Goal: Information Seeking & Learning: Understand process/instructions

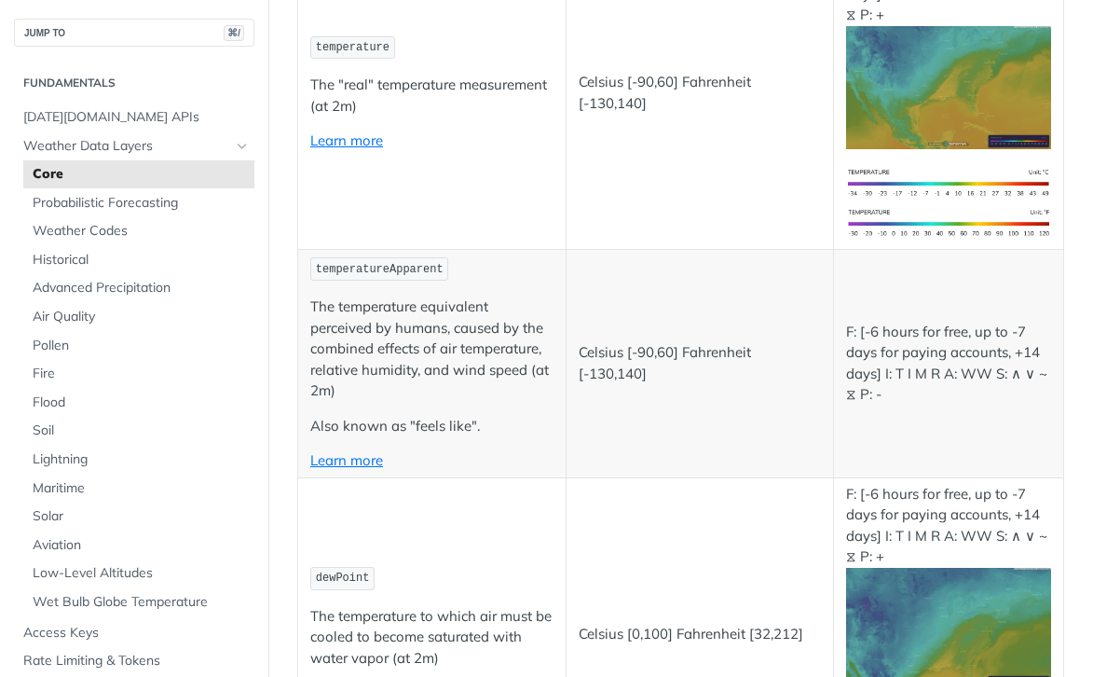
scroll to position [384, 0]
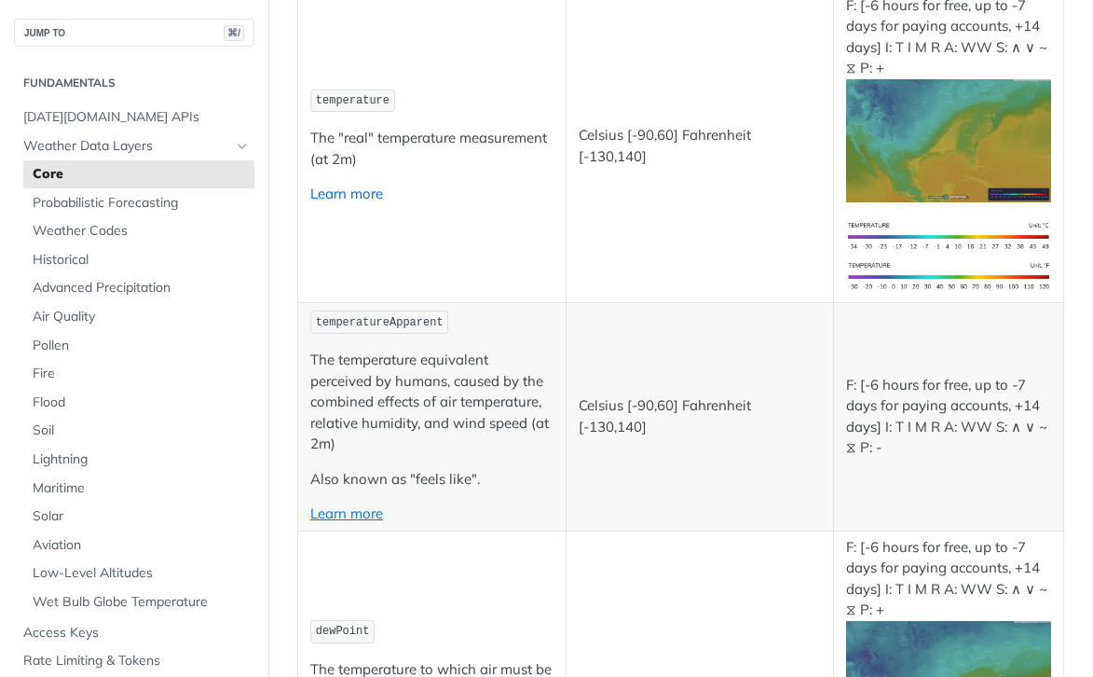
click at [344, 199] on link "Learn more" at bounding box center [346, 194] width 73 height 18
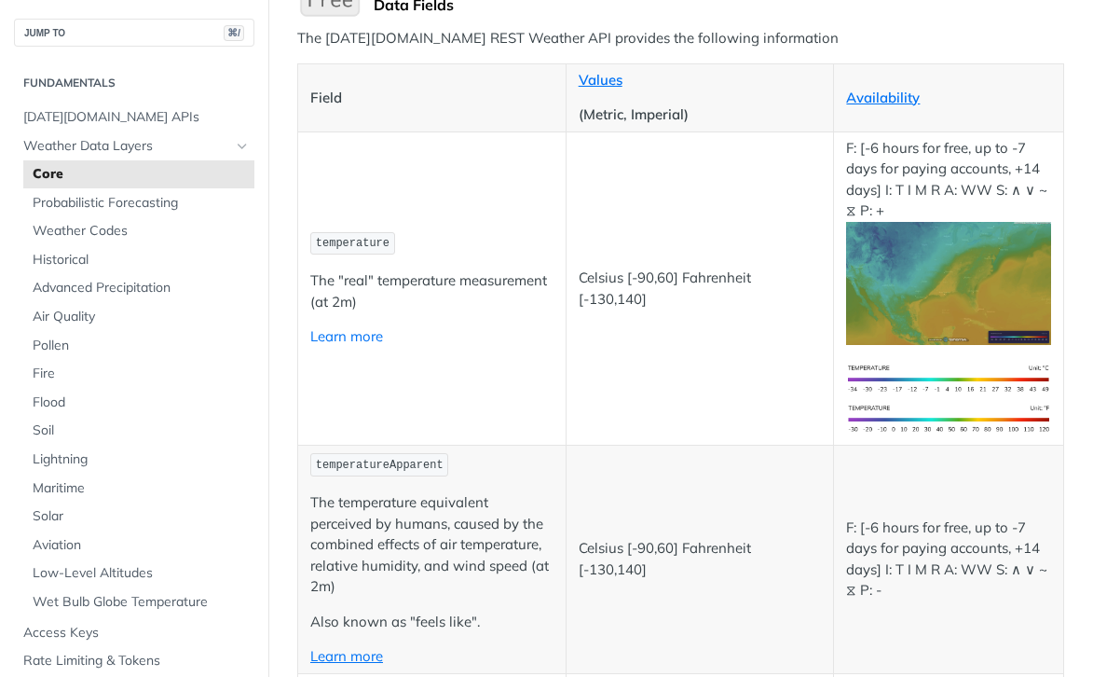
scroll to position [187, 0]
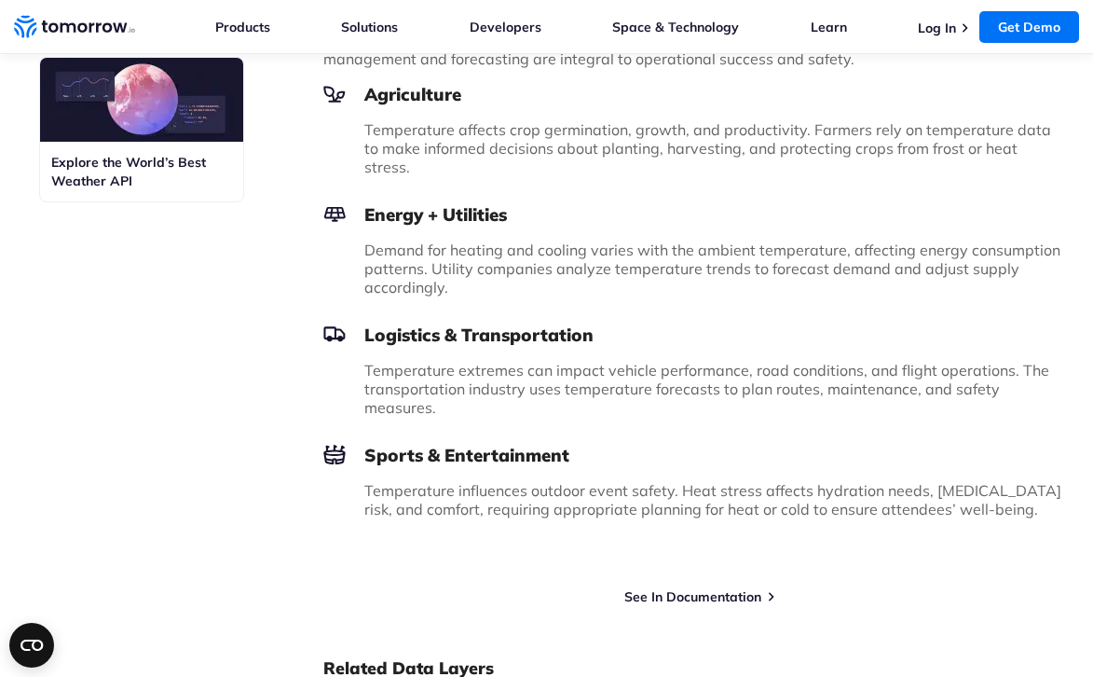
scroll to position [1306, 0]
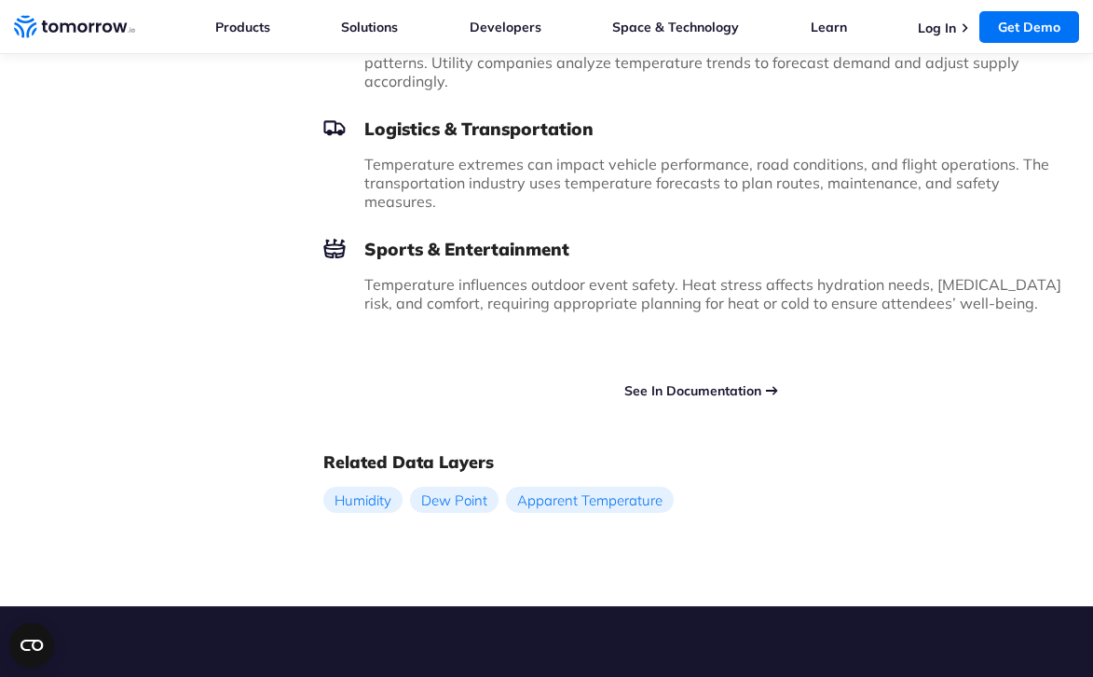
click at [667, 382] on link "See In Documentation" at bounding box center [692, 390] width 137 height 17
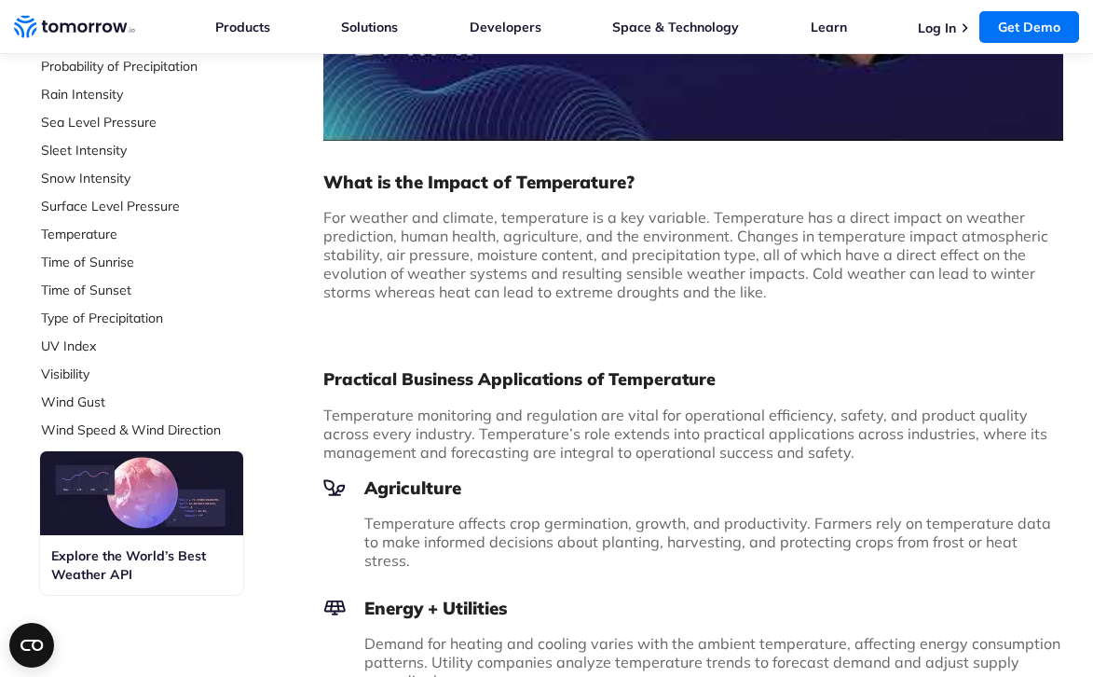
scroll to position [621, 0]
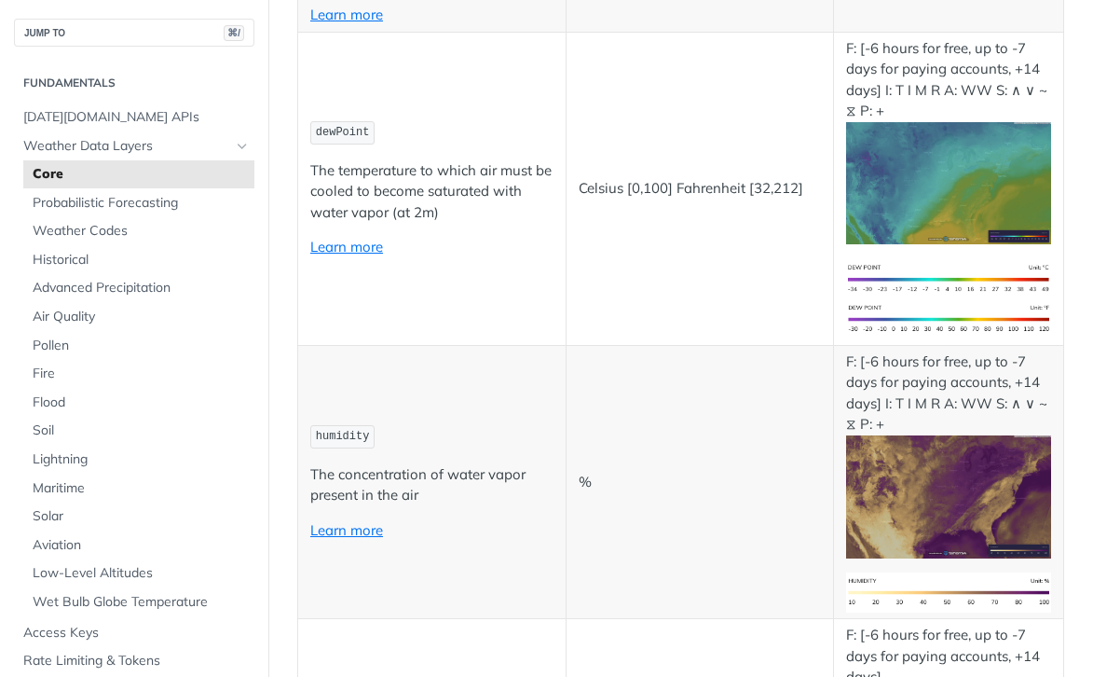
scroll to position [986, 0]
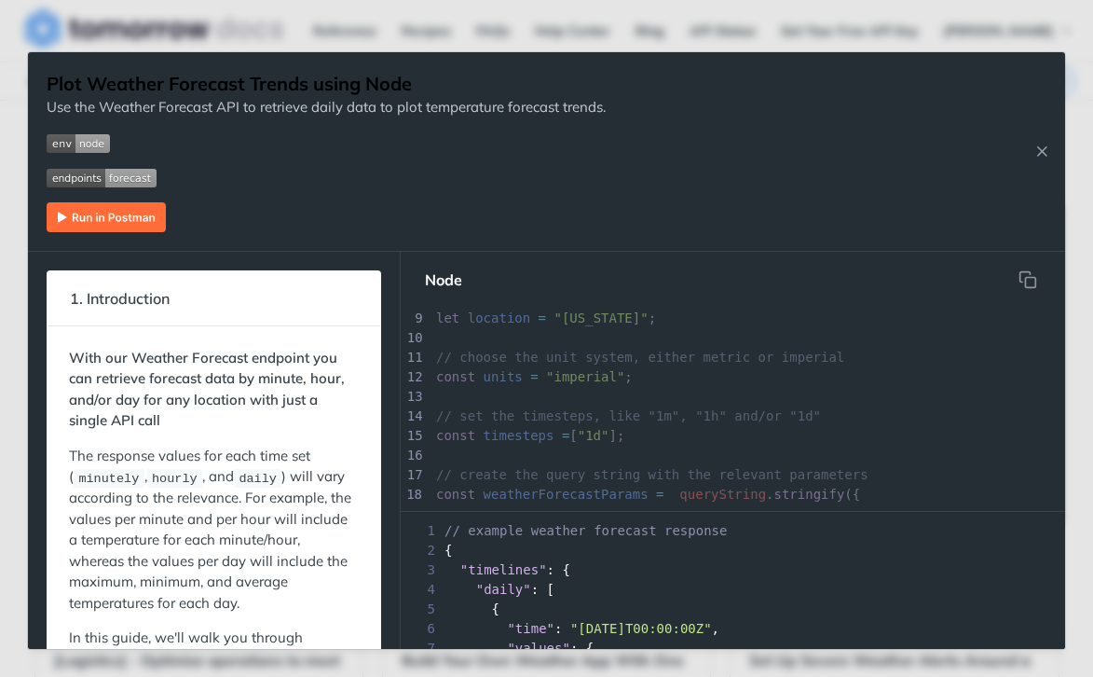
scroll to position [193, 0]
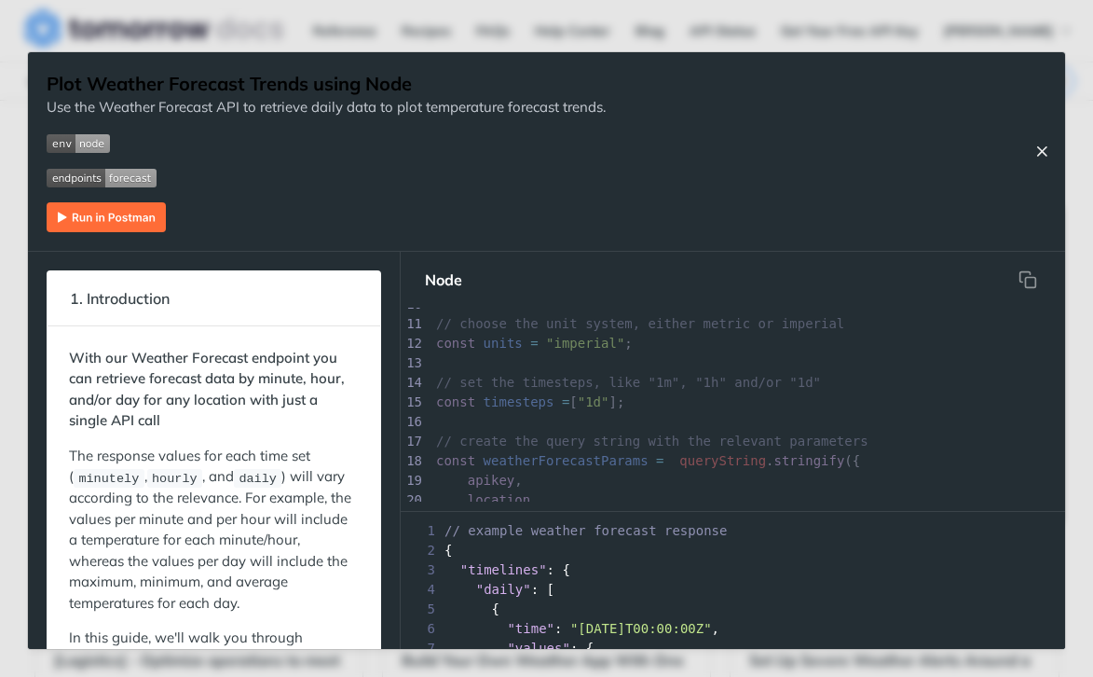
click at [1042, 153] on icon "Close Recipe" at bounding box center [1042, 151] width 17 height 17
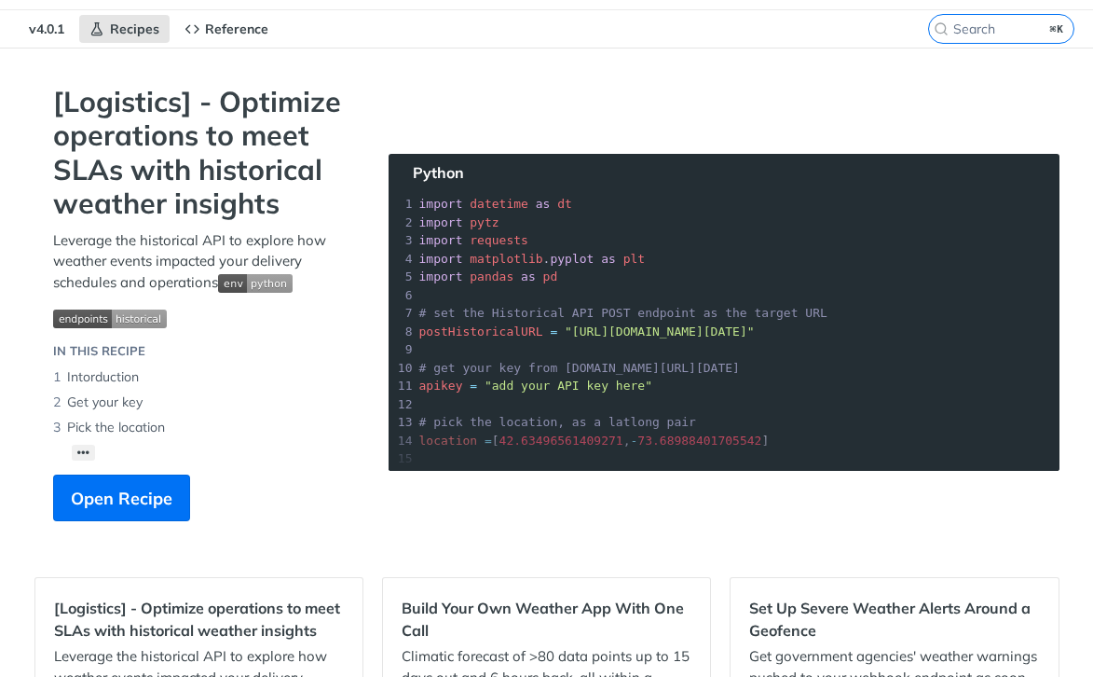
scroll to position [75, 0]
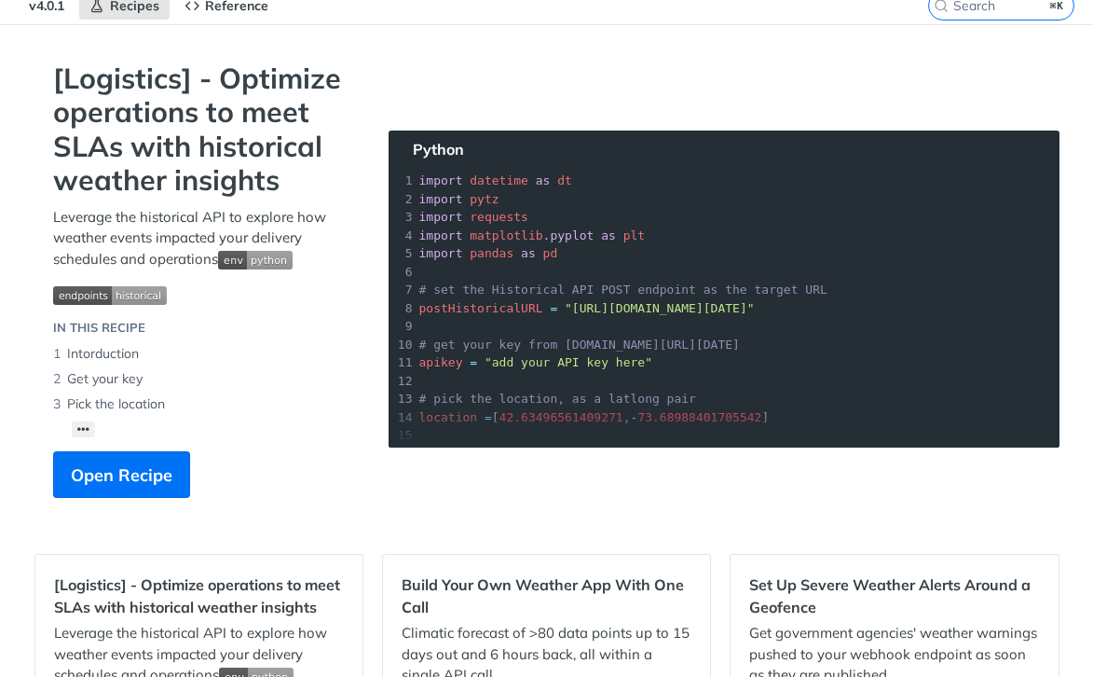
click at [664, 364] on section "[Logistics] - Optimize operations to meet SLAs with historical weather insights…" at bounding box center [546, 299] width 1025 height 474
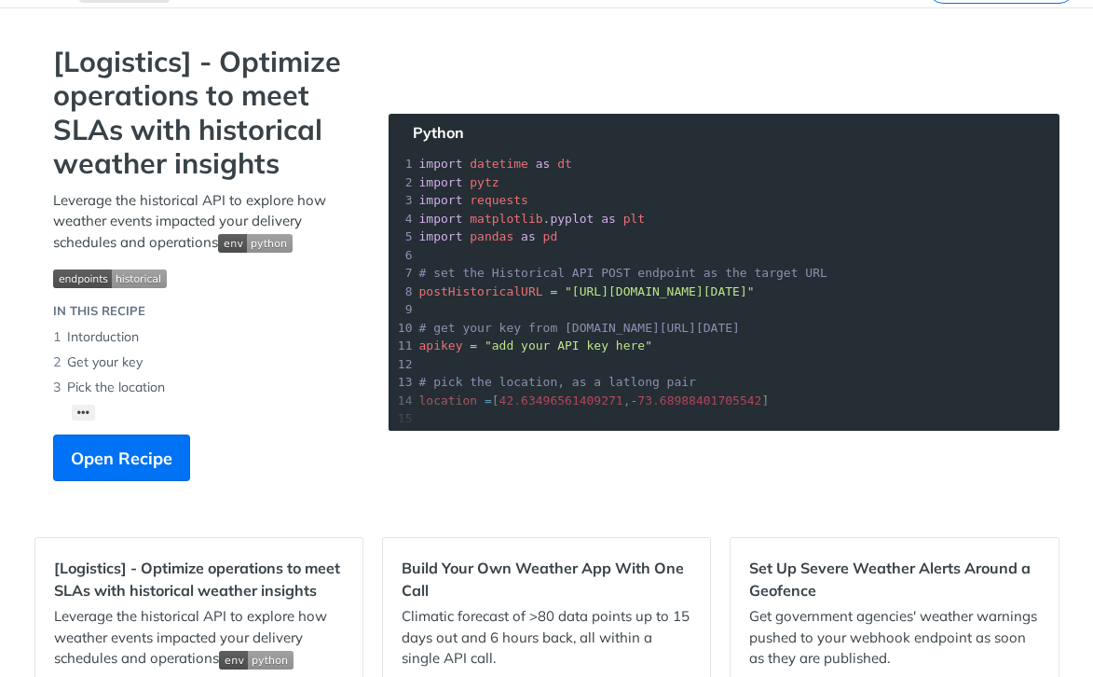
scroll to position [175, 0]
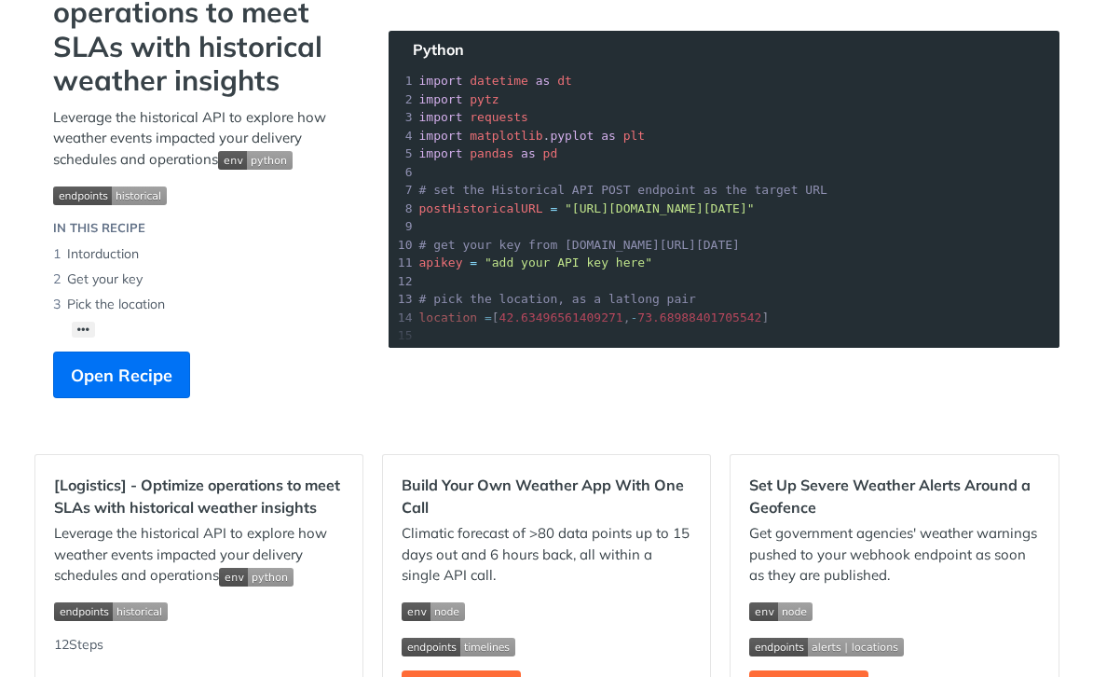
click at [495, 298] on section "[Logistics] - Optimize operations to meet SLAs with historical weather insights…" at bounding box center [546, 199] width 1025 height 474
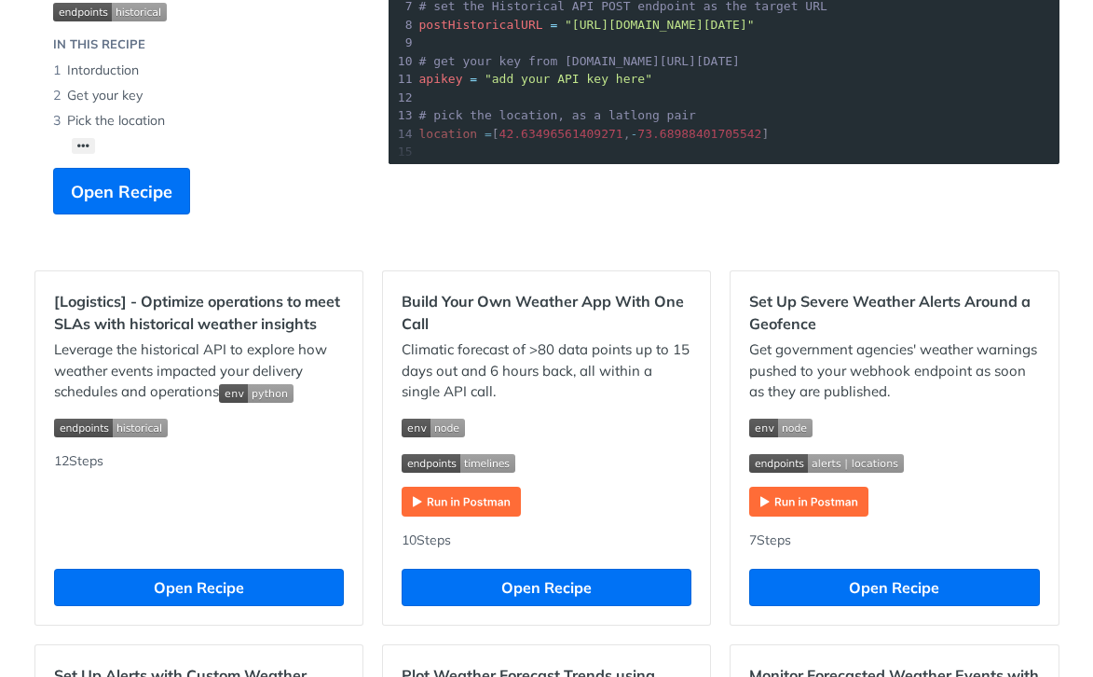
scroll to position [350, 0]
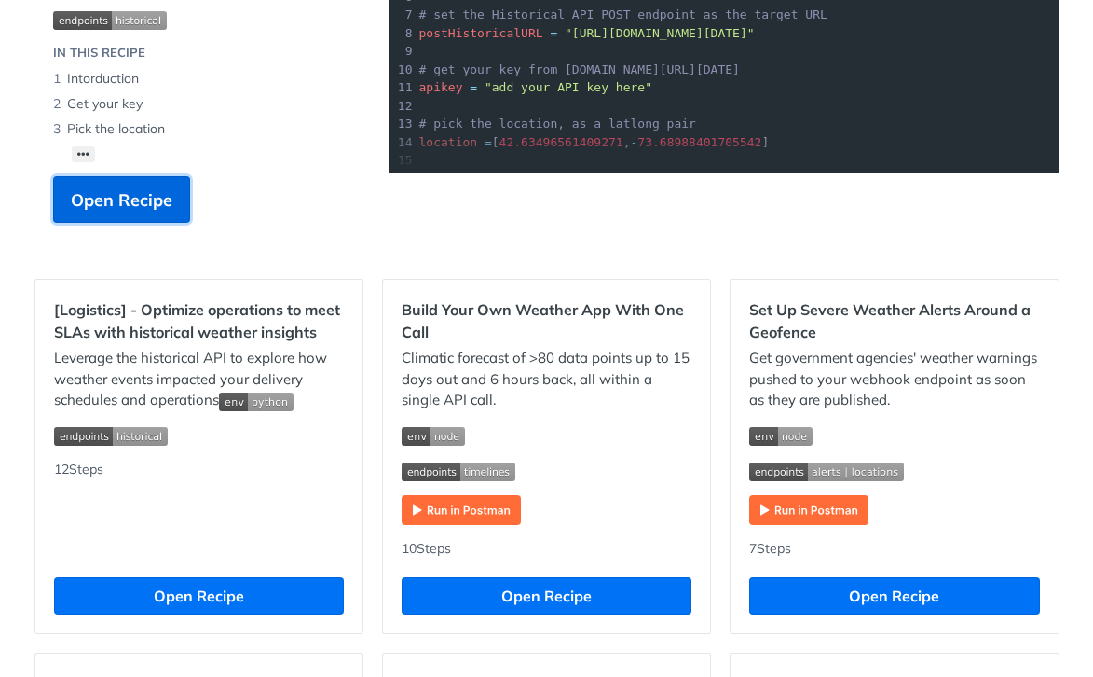
click at [123, 202] on span "Open Recipe" at bounding box center [122, 199] width 102 height 25
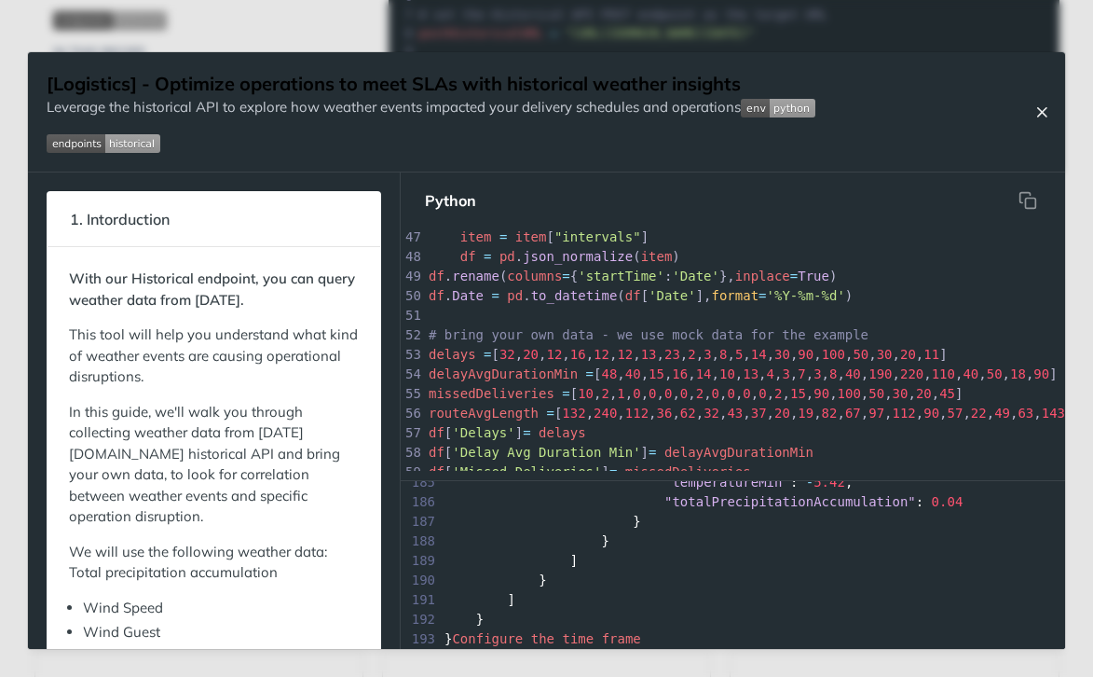
click at [1044, 107] on icon "Close Recipe" at bounding box center [1042, 111] width 17 height 17
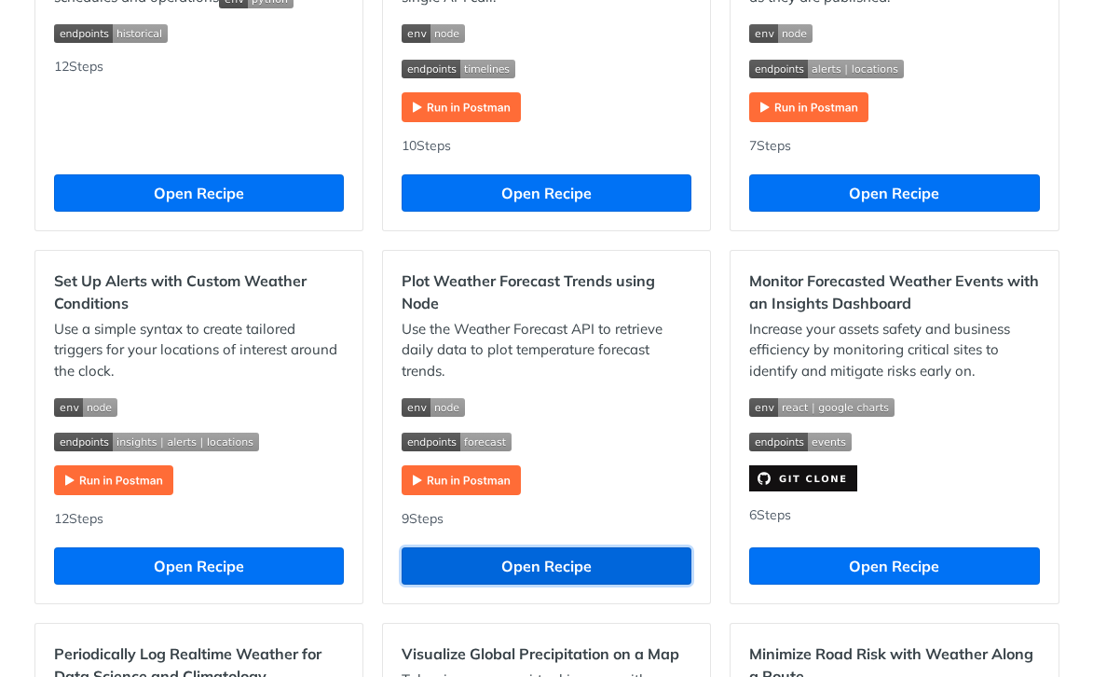
click at [564, 573] on button "Open Recipe" at bounding box center [547, 565] width 290 height 37
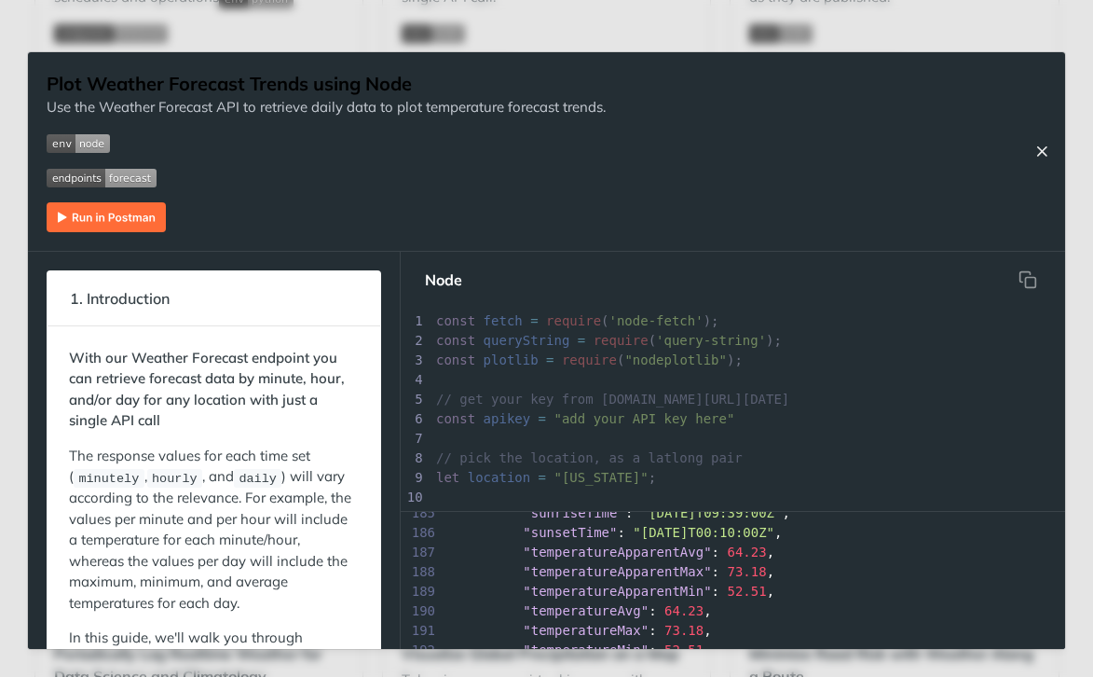
click at [1050, 149] on icon "Close Recipe" at bounding box center [1042, 151] width 17 height 17
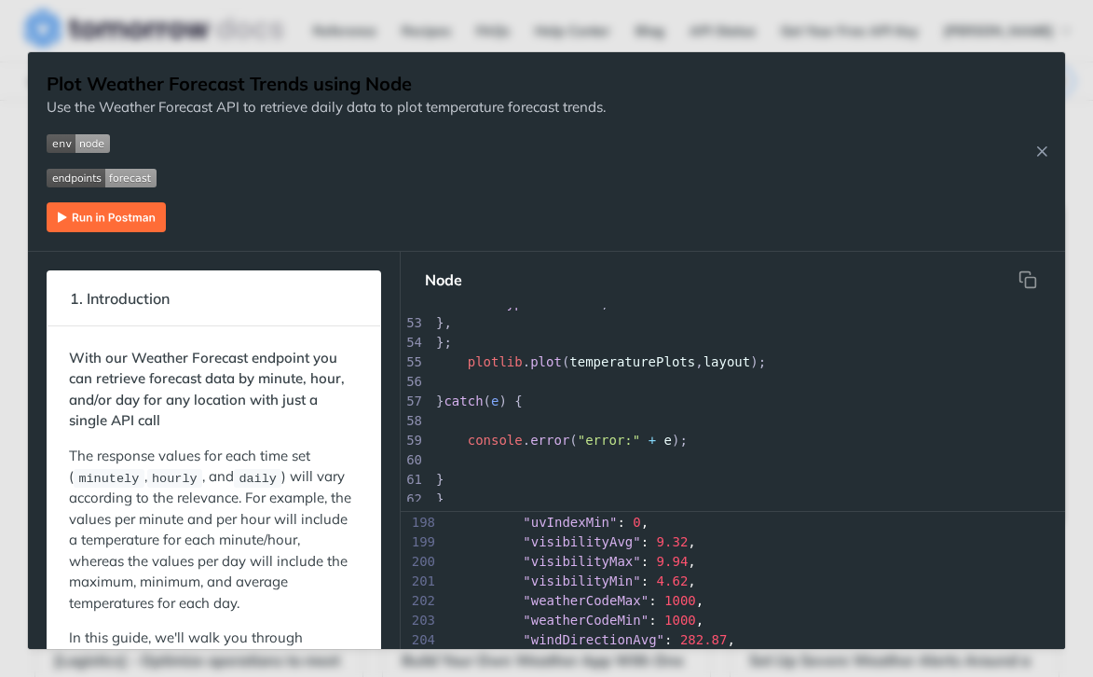
click at [523, 546] on span ""visibilityAvg"" at bounding box center [581, 541] width 117 height 15
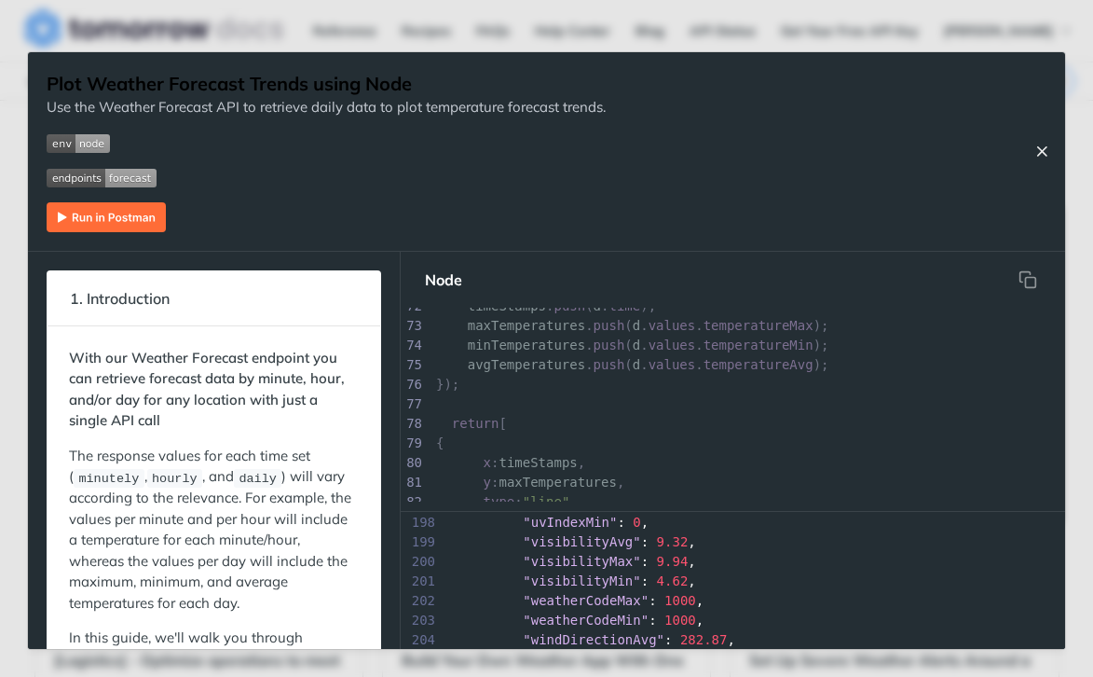
click at [1040, 155] on icon "Close Recipe" at bounding box center [1042, 151] width 17 height 17
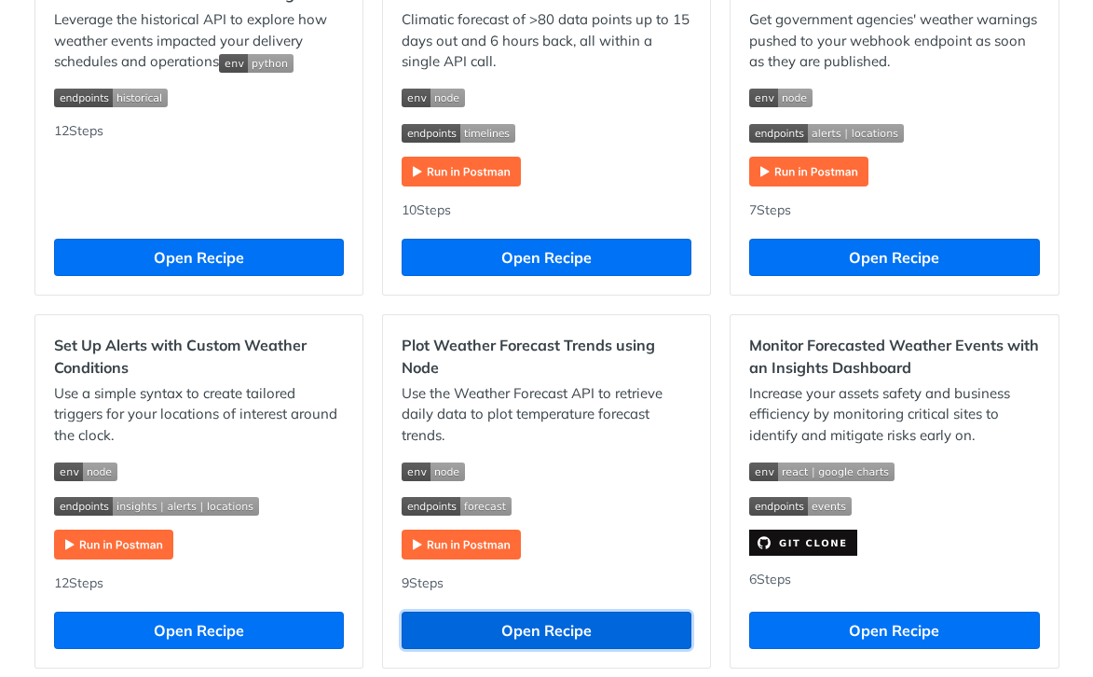
click at [540, 637] on button "Open Recipe" at bounding box center [547, 629] width 290 height 37
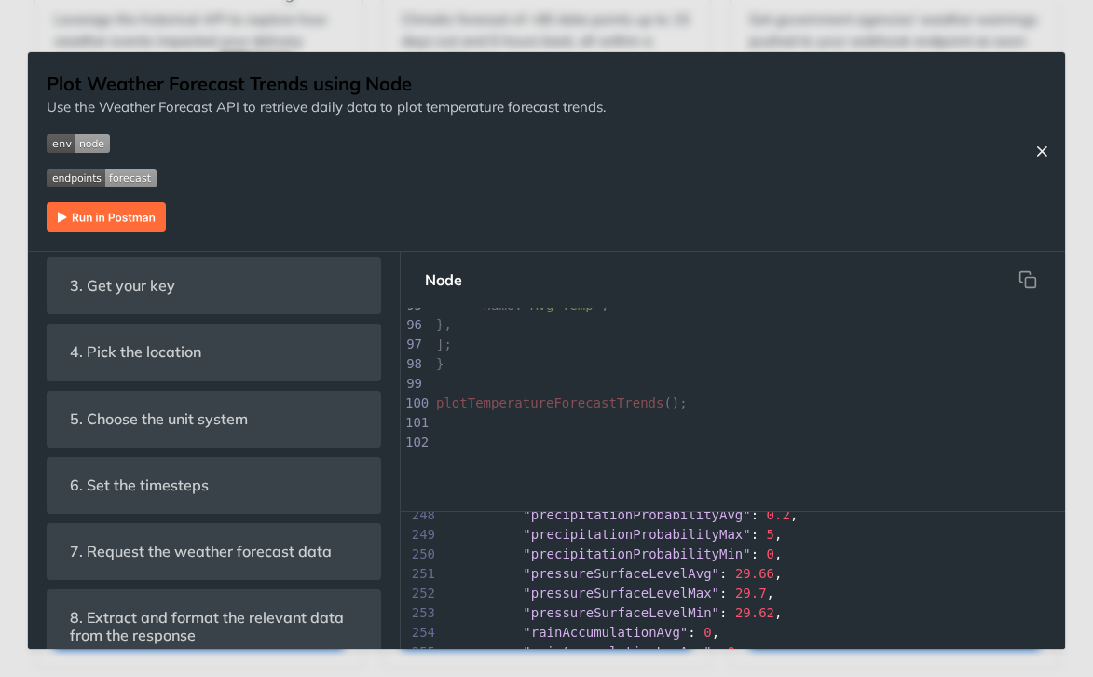
click at [1033, 151] on button "Close Recipe" at bounding box center [1042, 151] width 28 height 19
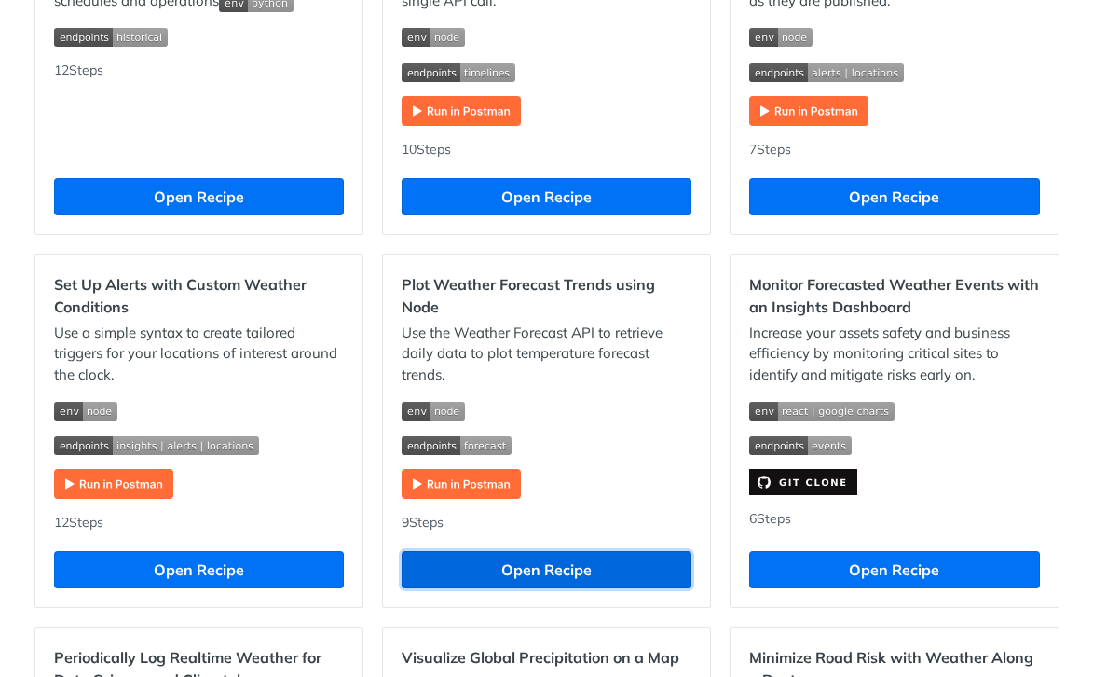
click at [504, 563] on button "Open Recipe" at bounding box center [547, 569] width 290 height 37
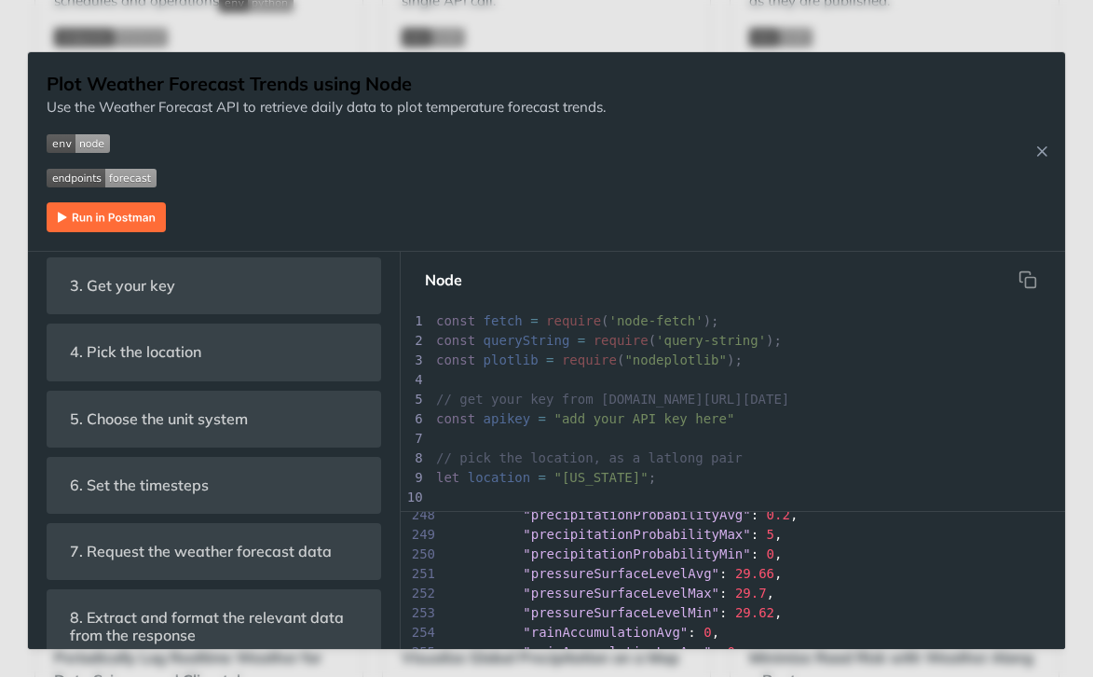
click at [535, 349] on pre "const queryString = require ( 'query-string' );" at bounding box center [748, 341] width 633 height 20
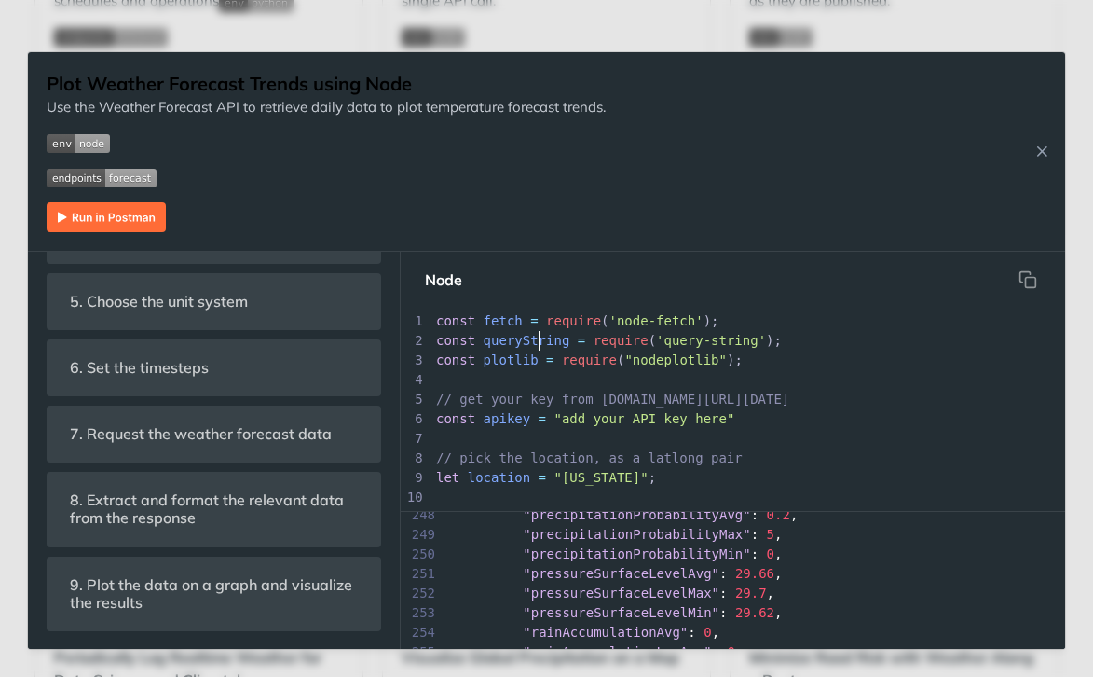
click at [121, 219] on img "Expand image" at bounding box center [106, 217] width 119 height 30
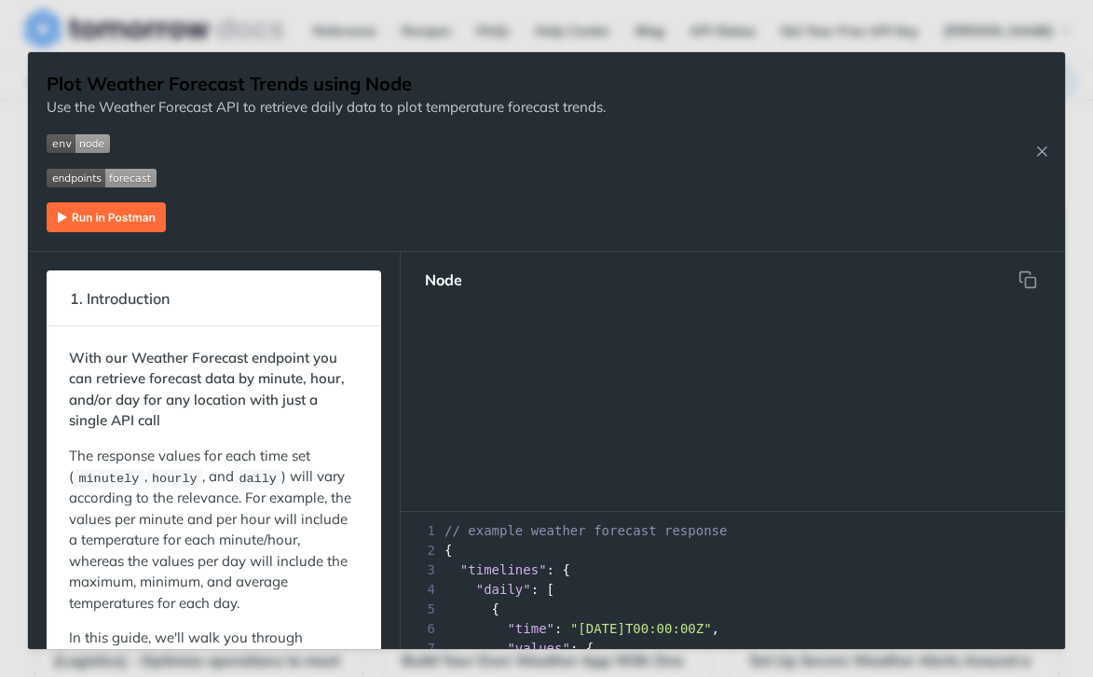
scroll to position [1851, 0]
click at [730, 560] on div "3 "timelines" : {" at bounding box center [733, 570] width 665 height 20
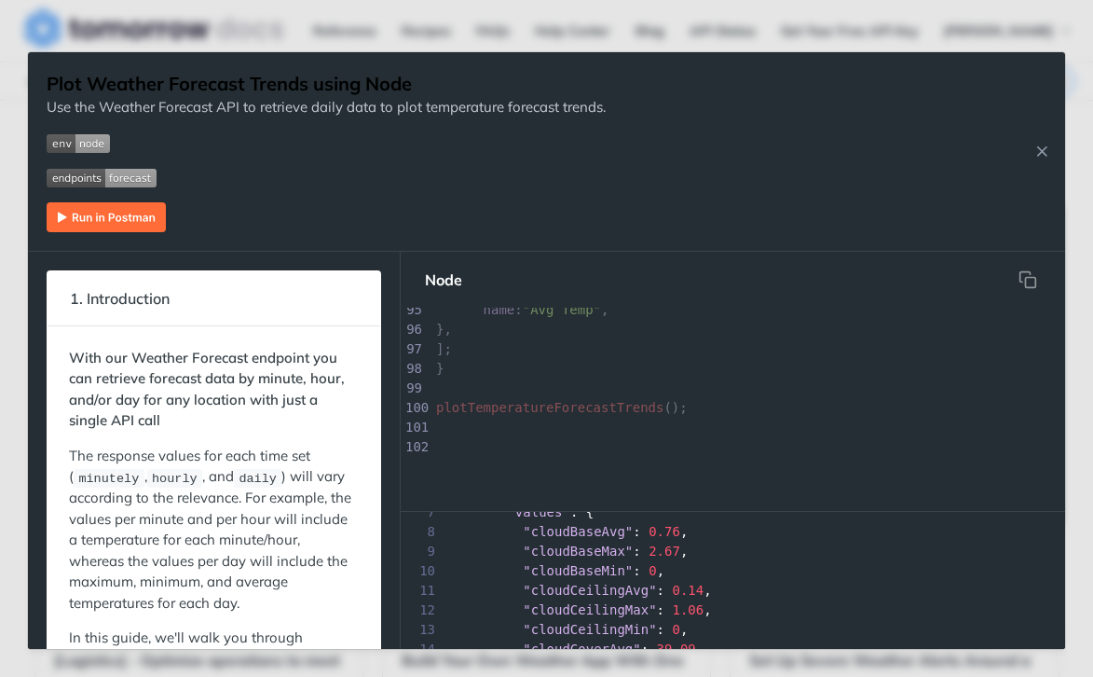
scroll to position [191, 0]
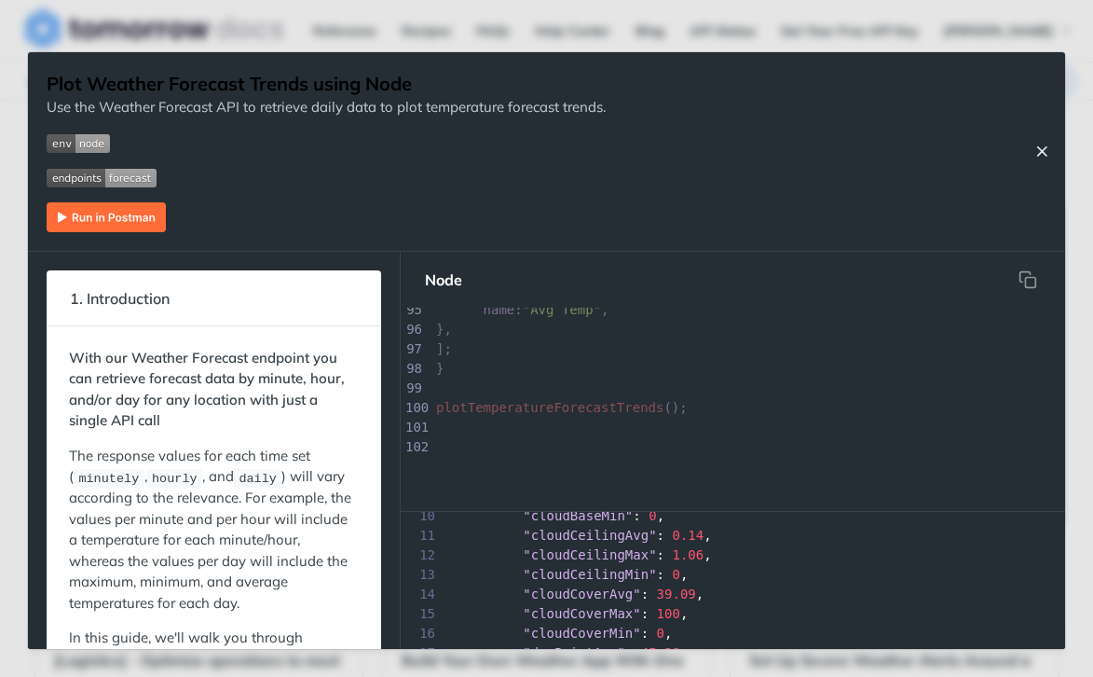
click at [1045, 144] on icon "Close Recipe" at bounding box center [1042, 151] width 17 height 17
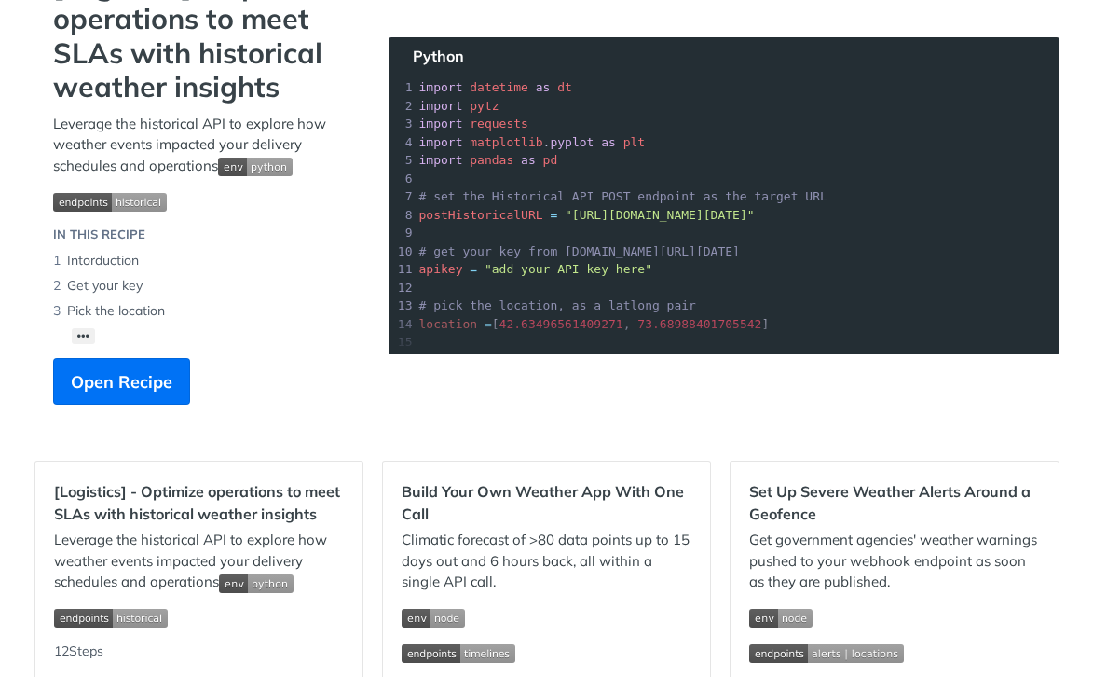
click at [553, 303] on section "[Logistics] - Optimize operations to meet SLAs with historical weather insights…" at bounding box center [546, 205] width 1025 height 474
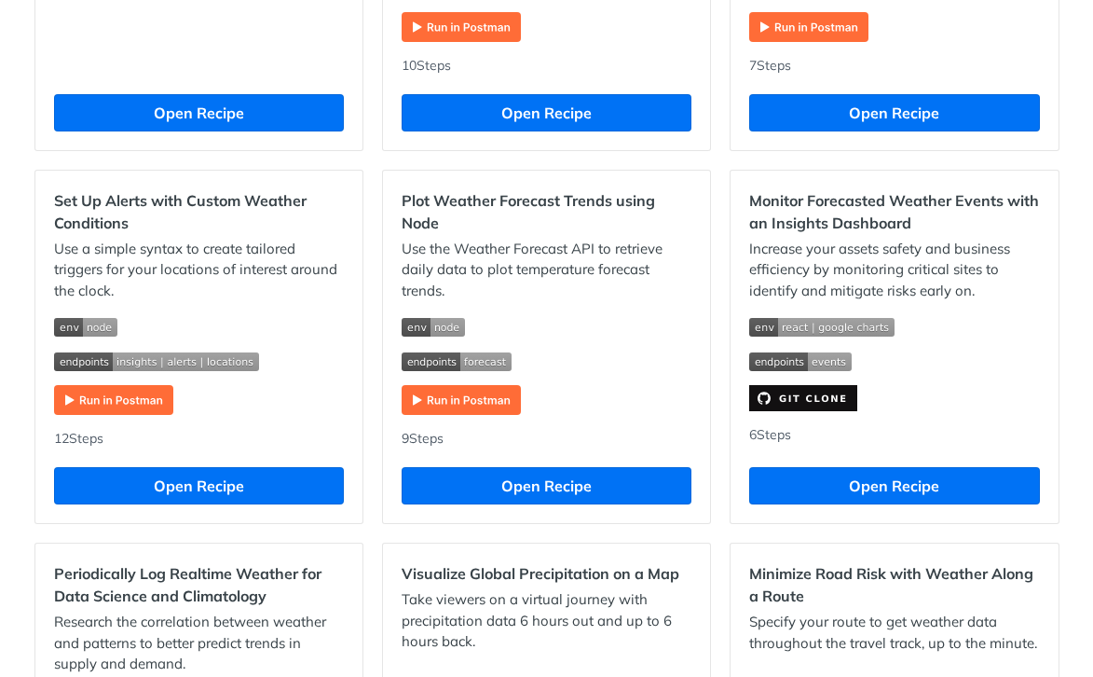
scroll to position [838, 0]
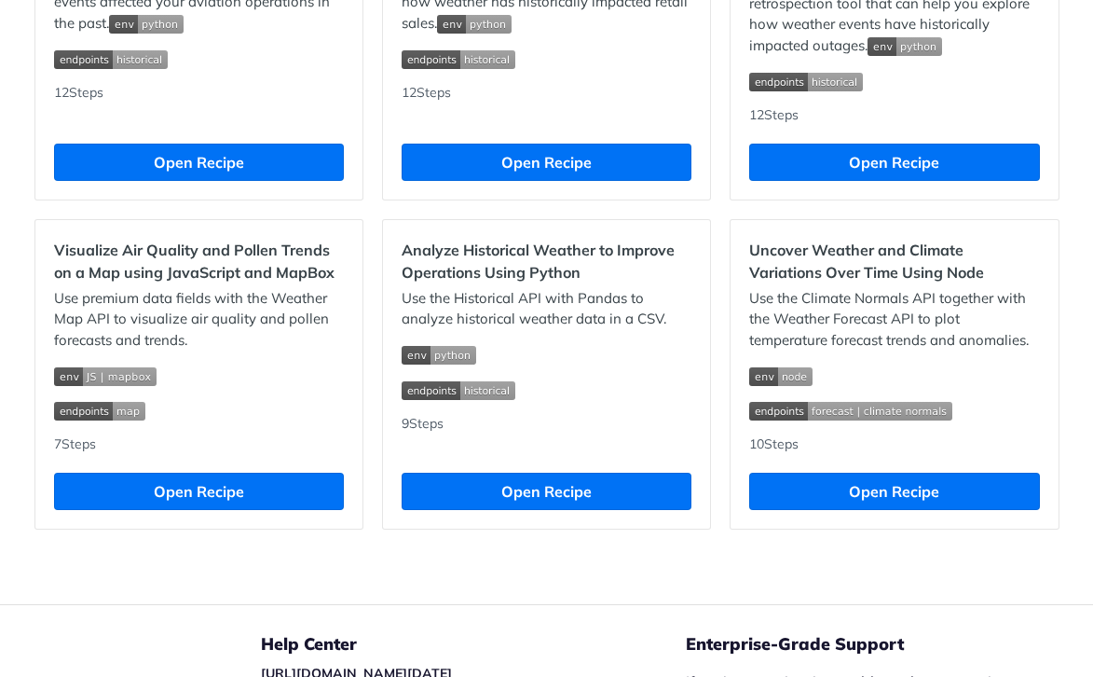
scroll to position [1867, 0]
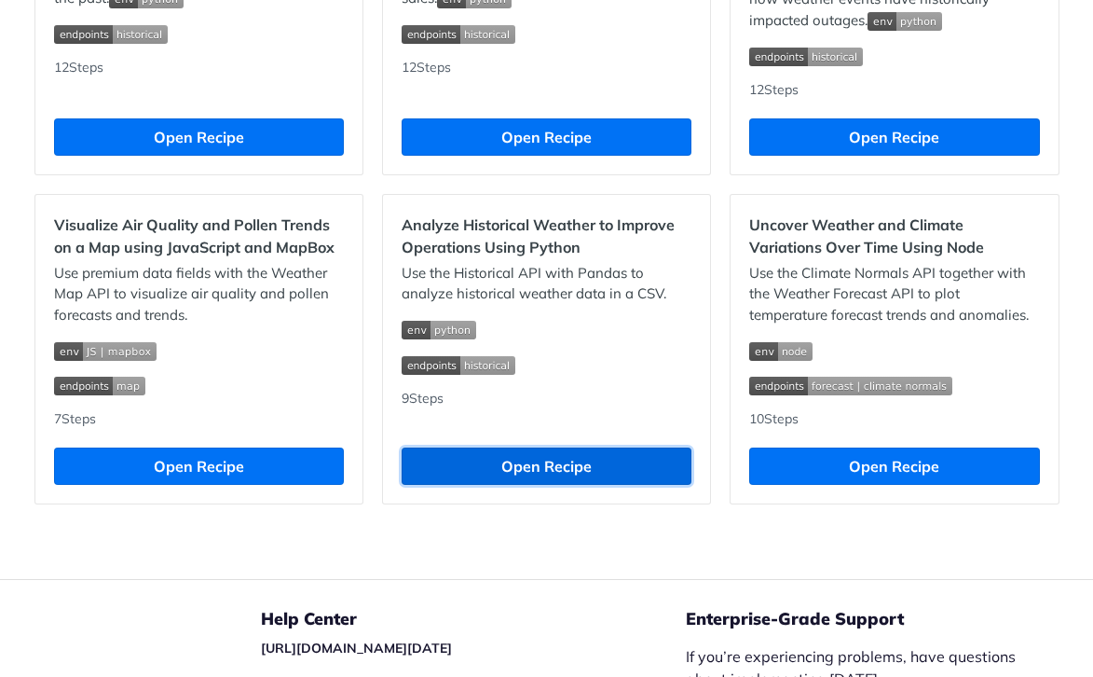
click at [548, 482] on button "Open Recipe" at bounding box center [547, 465] width 290 height 37
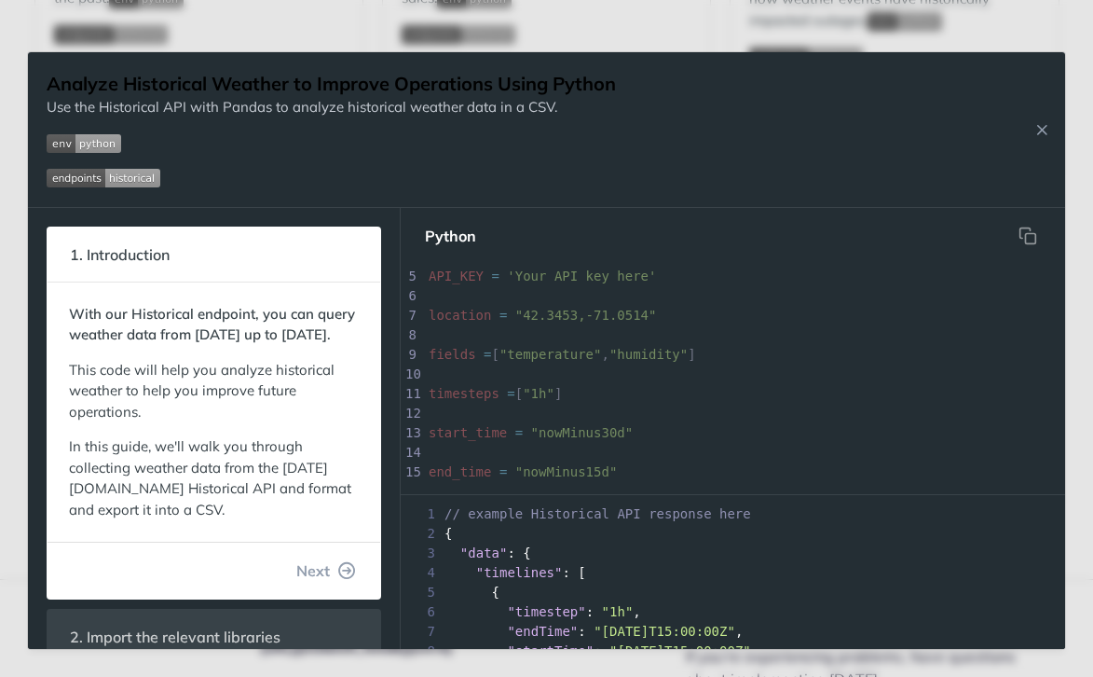
scroll to position [6, 0]
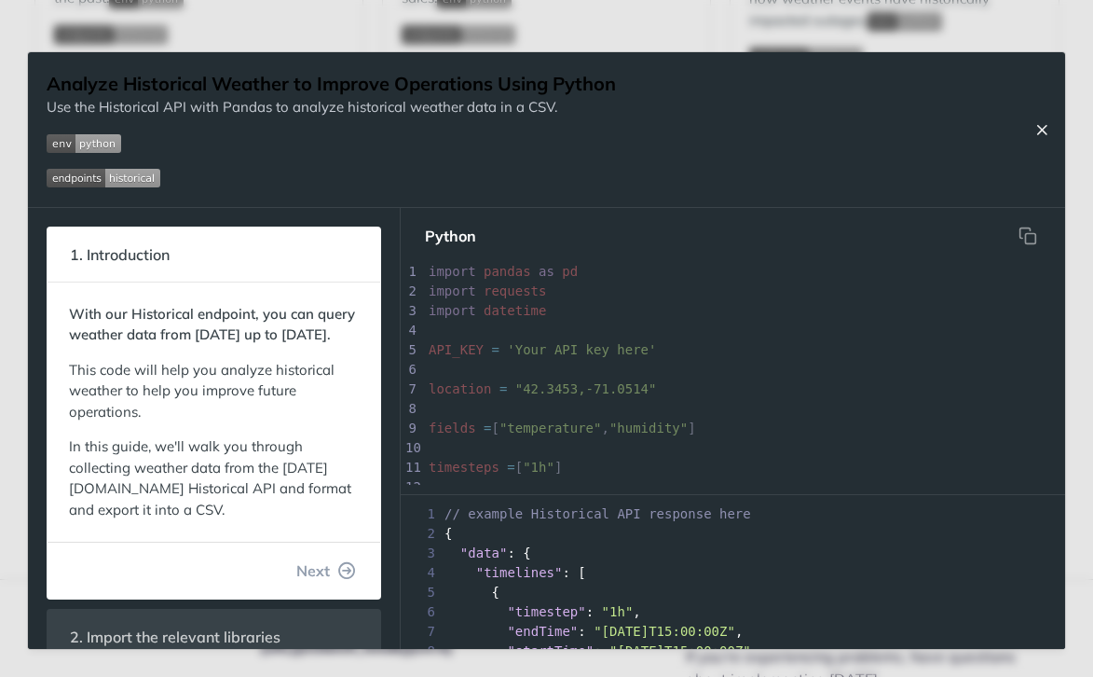
click at [1050, 127] on icon "Close Recipe" at bounding box center [1042, 129] width 17 height 17
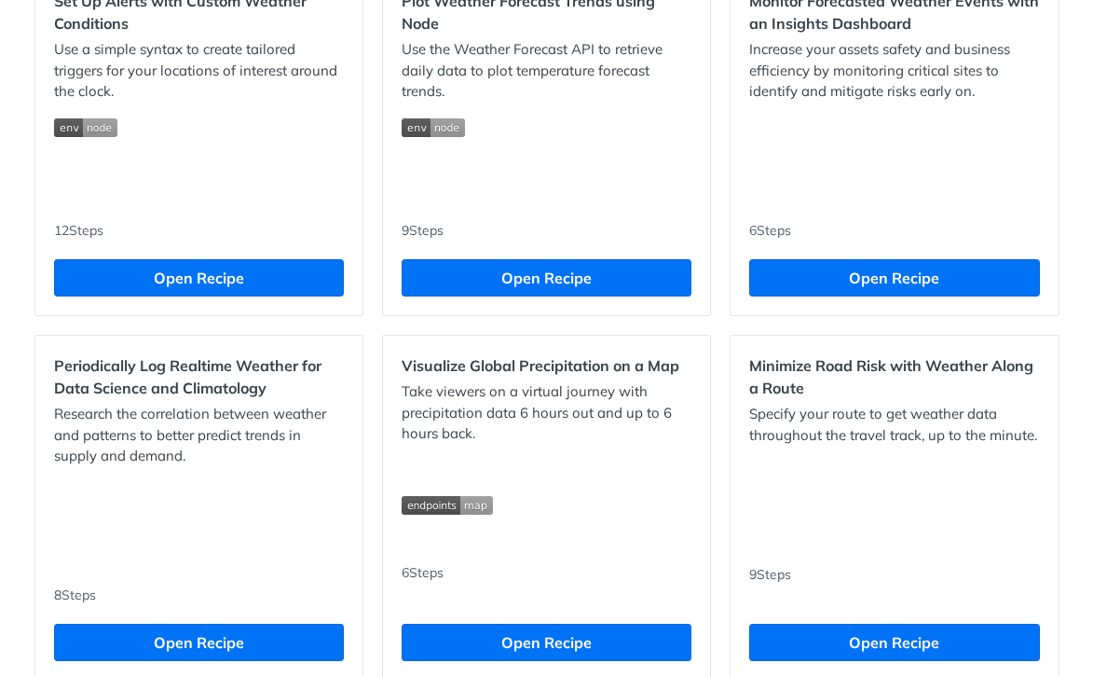
scroll to position [1023, 0]
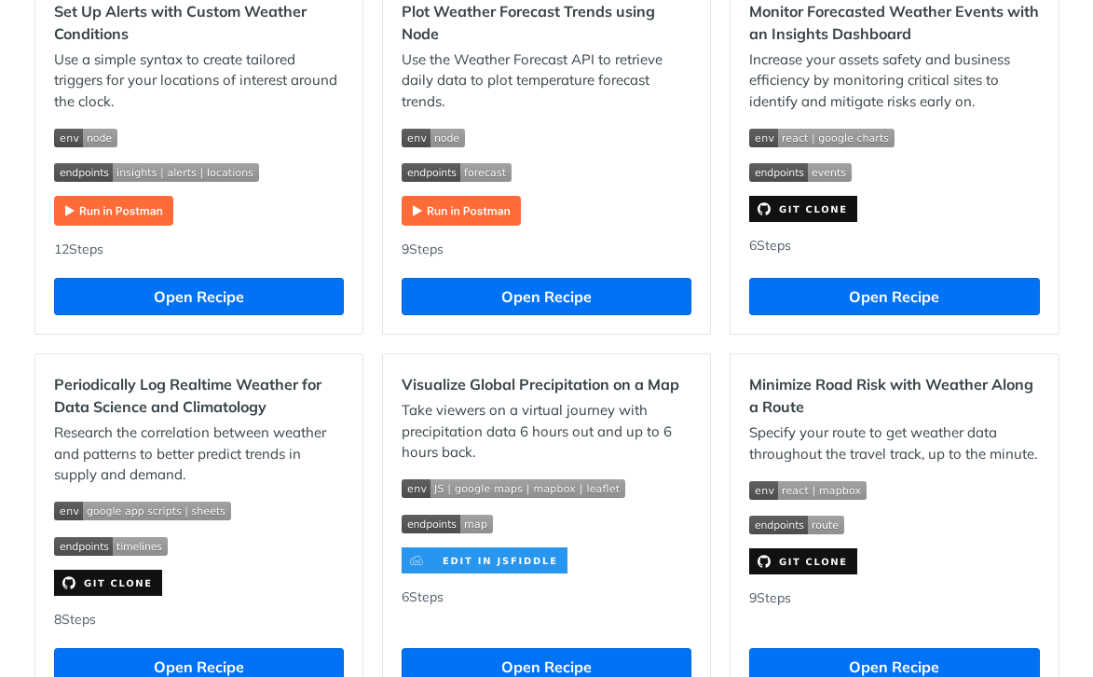
click at [441, 137] on img "Expand image" at bounding box center [433, 138] width 63 height 19
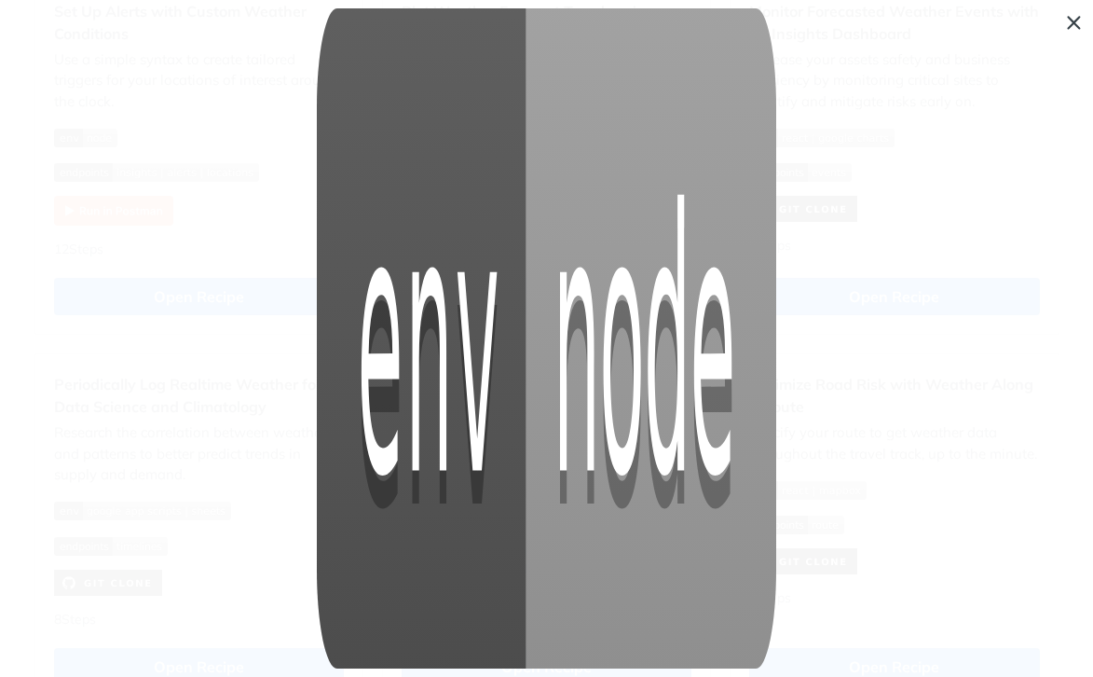
click at [1073, 25] on span "Collapse image" at bounding box center [546, 338] width 1093 height 677
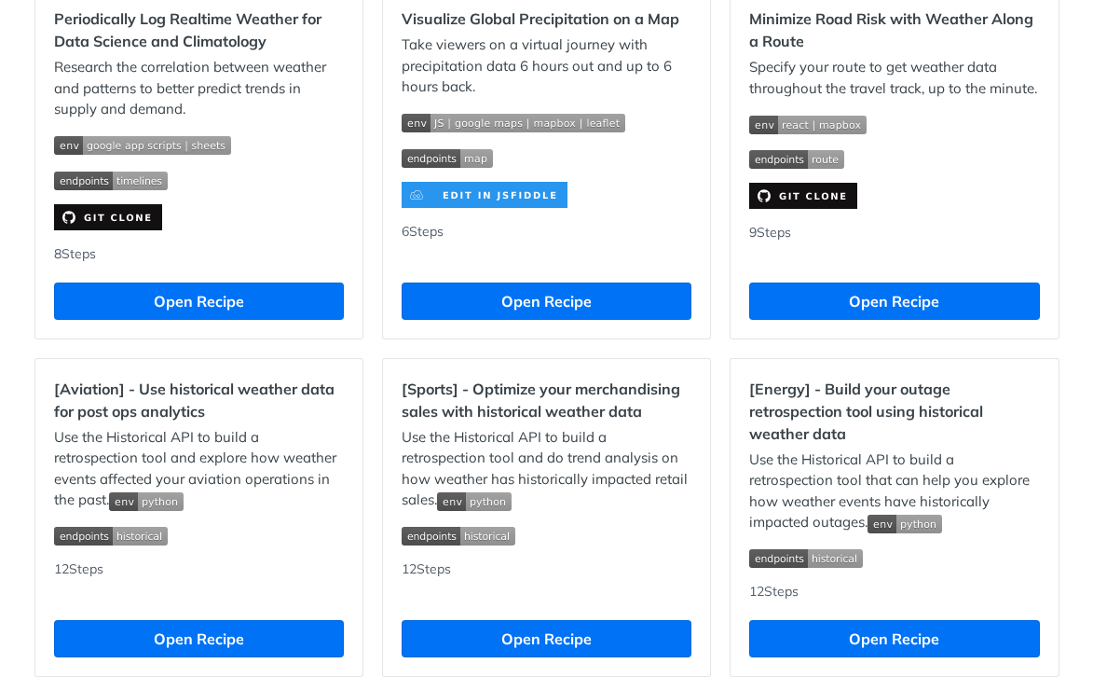
scroll to position [1516, 0]
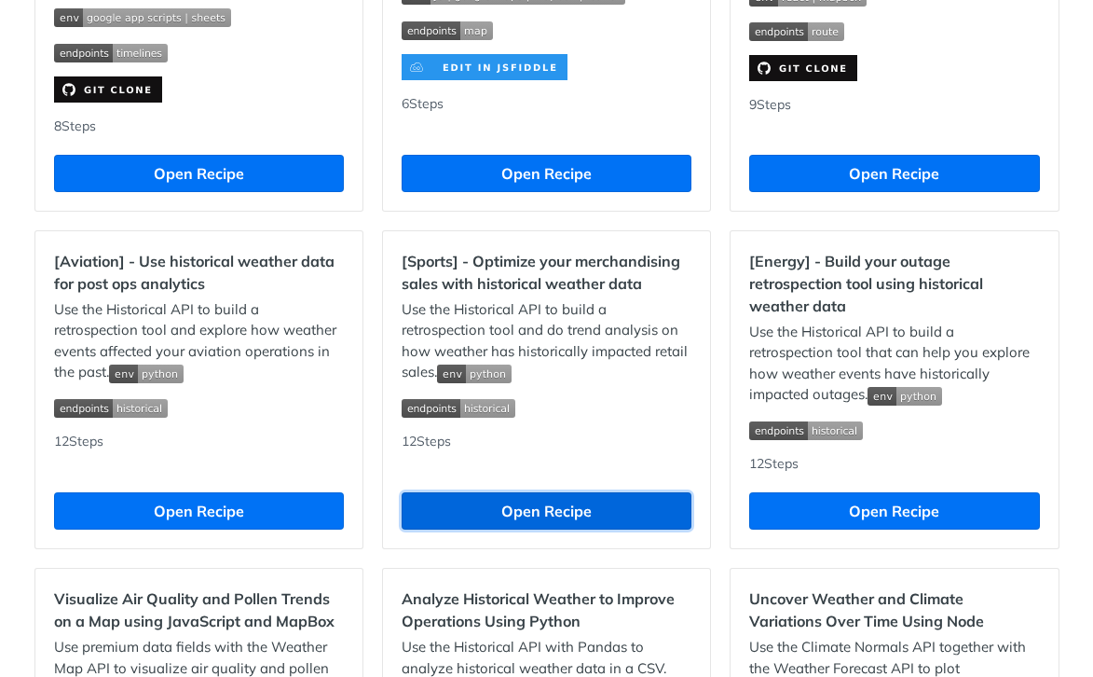
click at [568, 528] on button "Open Recipe" at bounding box center [547, 510] width 290 height 37
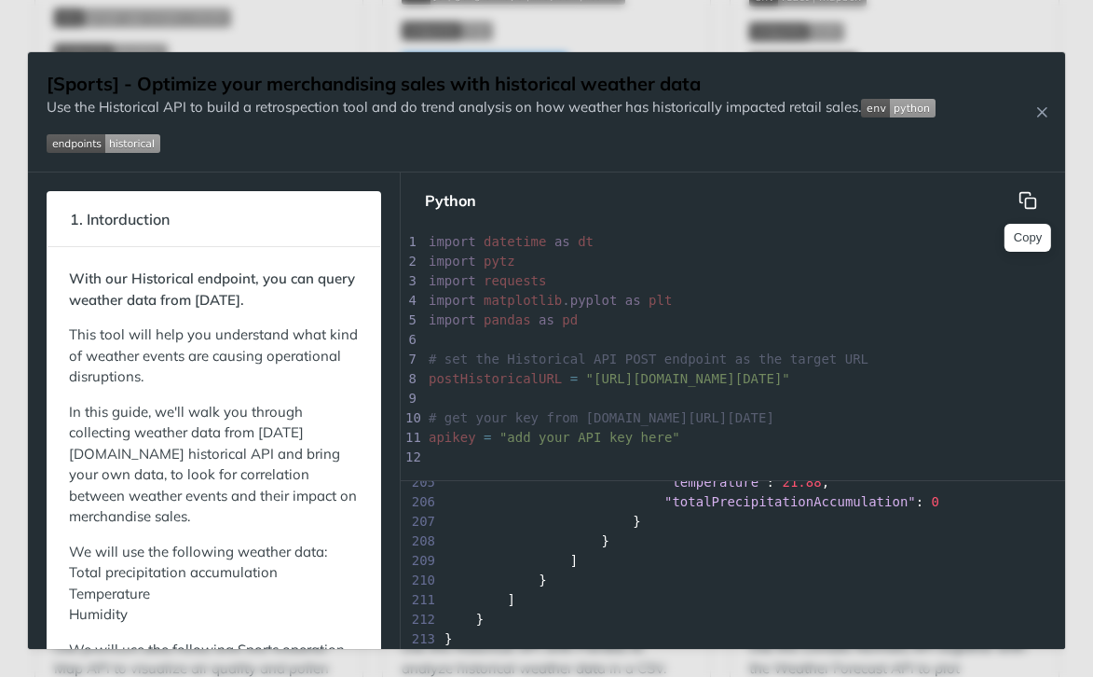
click at [1023, 203] on icon "hidden" at bounding box center [1028, 200] width 19 height 19
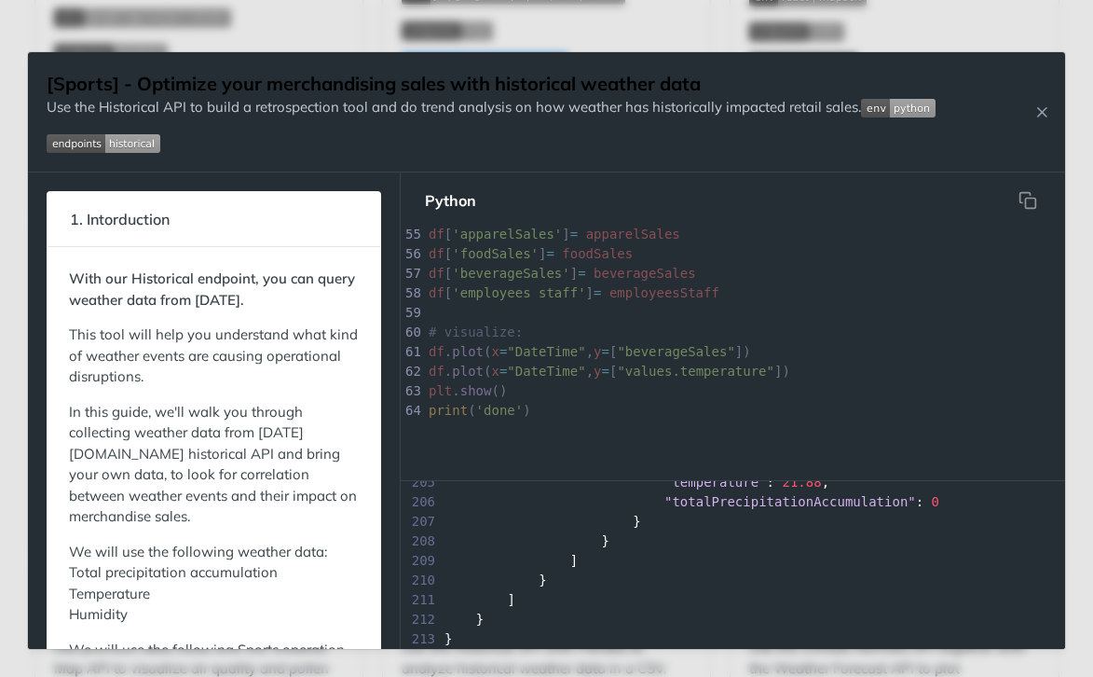
scroll to position [1064, 0]
click at [1034, 107] on icon "Close Recipe" at bounding box center [1042, 111] width 17 height 17
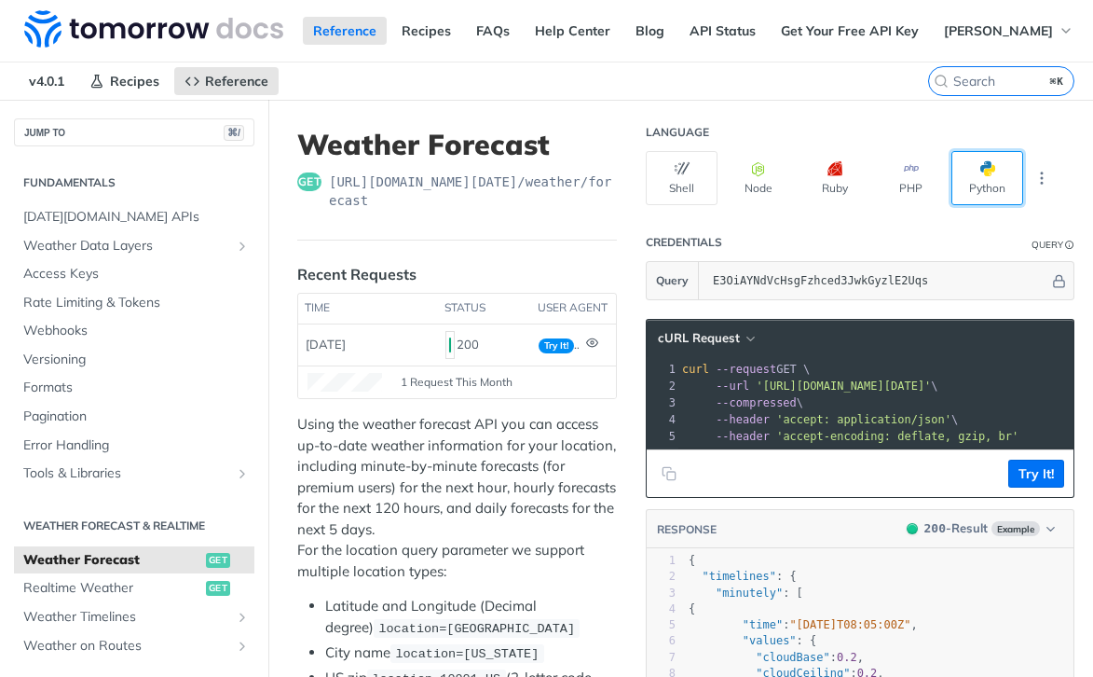
click at [961, 176] on button "Python" at bounding box center [988, 178] width 72 height 54
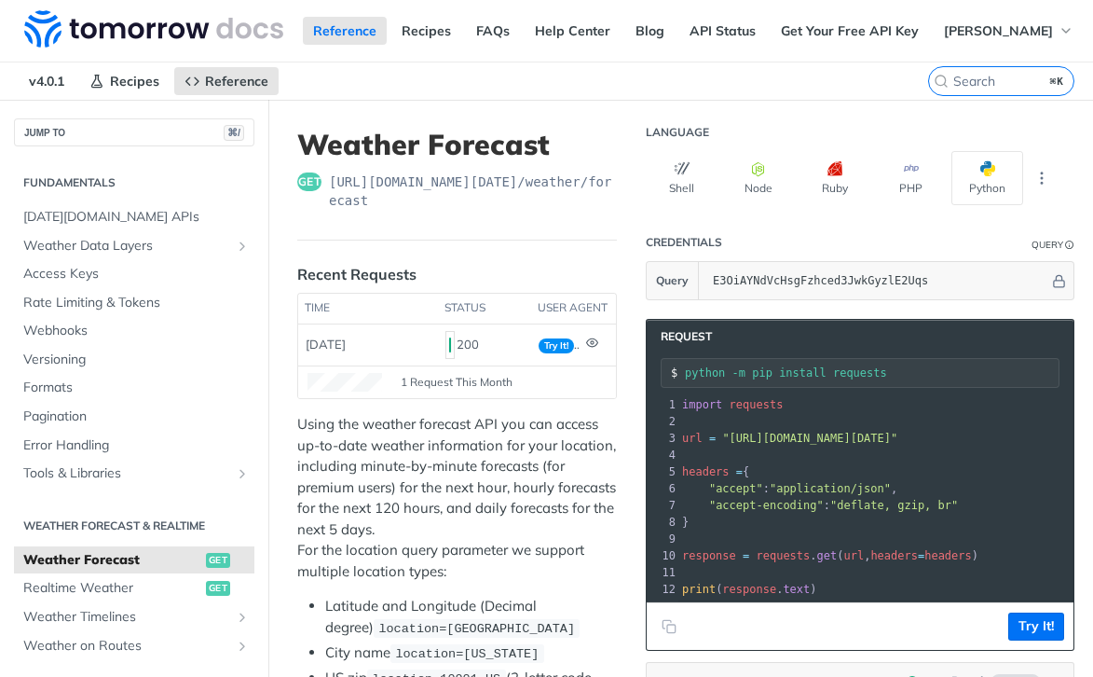
drag, startPoint x: 912, startPoint y: 372, endPoint x: 675, endPoint y: 381, distance: 236.9
click at [675, 381] on div "python -m pip install requests" at bounding box center [860, 373] width 399 height 30
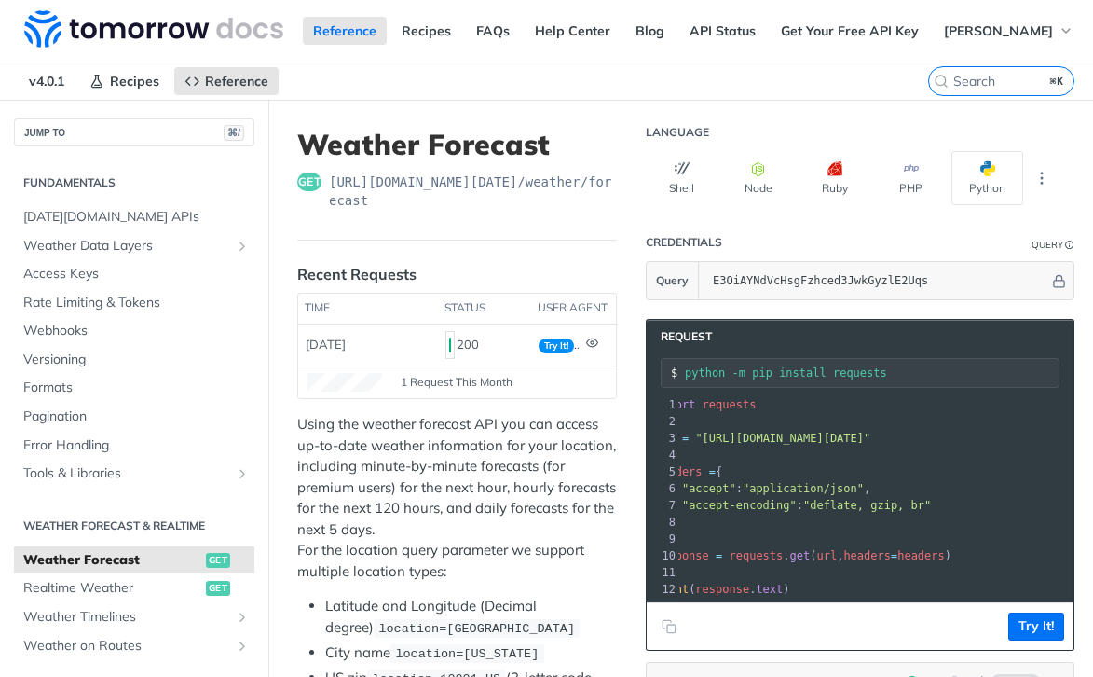
drag, startPoint x: 899, startPoint y: 371, endPoint x: 856, endPoint y: 371, distance: 42.9
click at [856, 371] on input "python -m pip install requests" at bounding box center [872, 372] width 374 height 13
click at [892, 364] on div "python -m pip install requests" at bounding box center [860, 373] width 399 height 30
drag, startPoint x: 932, startPoint y: 370, endPoint x: 682, endPoint y: 367, distance: 249.8
click at [682, 367] on div "python -m pip install requests" at bounding box center [860, 373] width 399 height 30
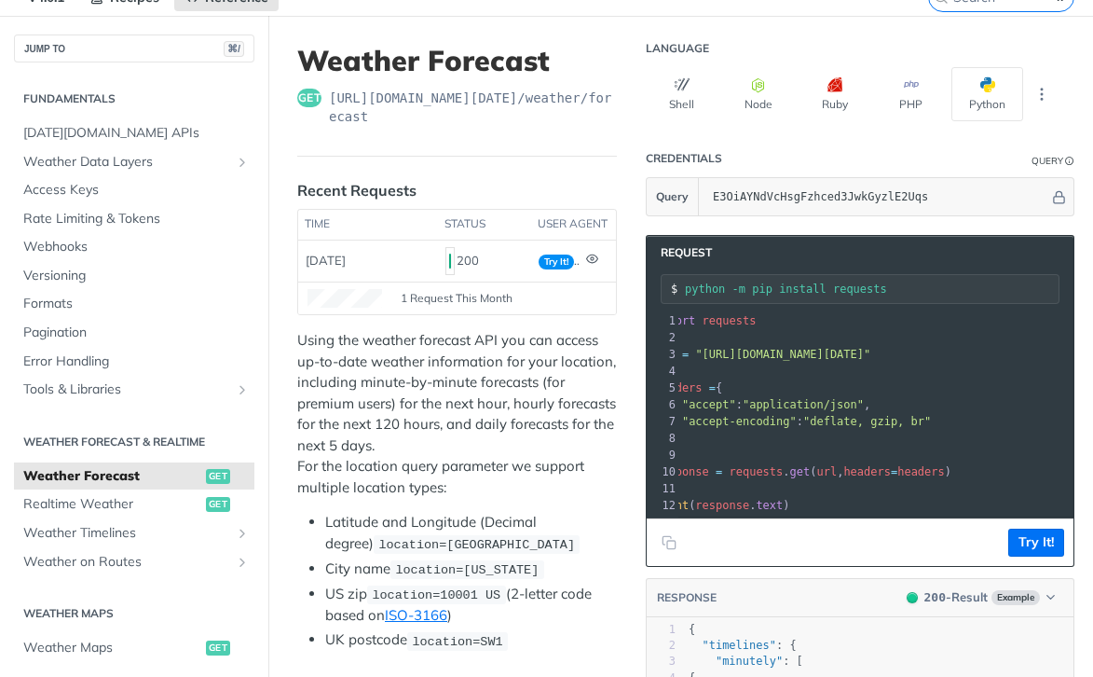
scroll to position [0, 0]
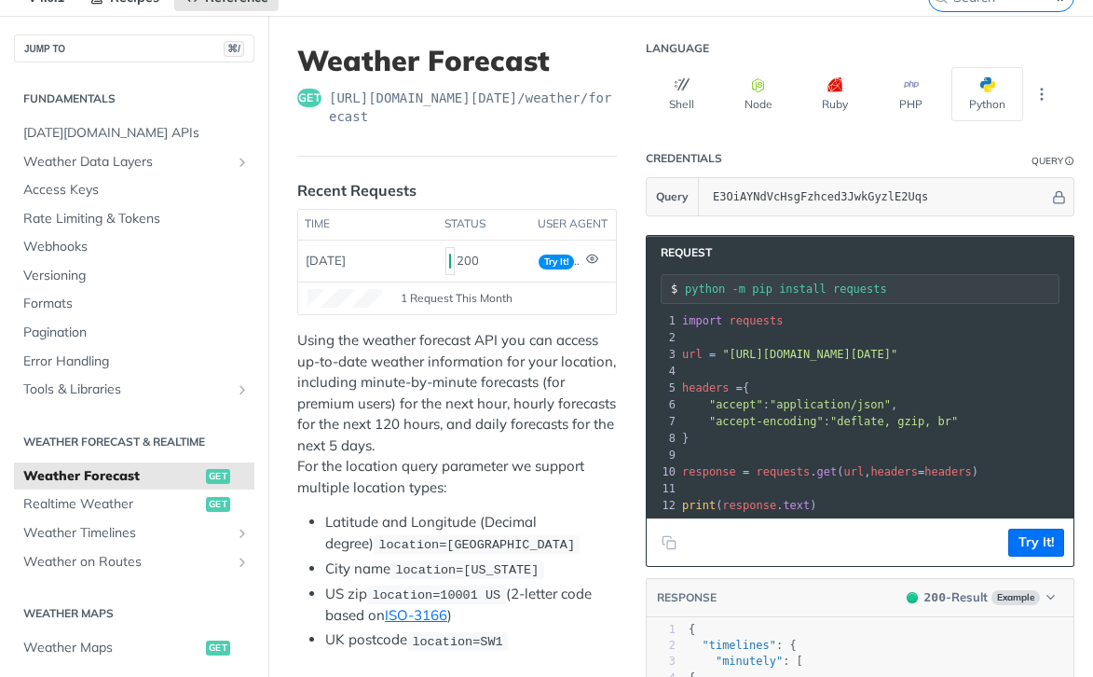
click at [841, 418] on span ""deflate, gzip, br"" at bounding box center [894, 421] width 128 height 13
click at [671, 531] on button "Copy to clipboard" at bounding box center [669, 542] width 26 height 28
